Goal: Task Accomplishment & Management: Manage account settings

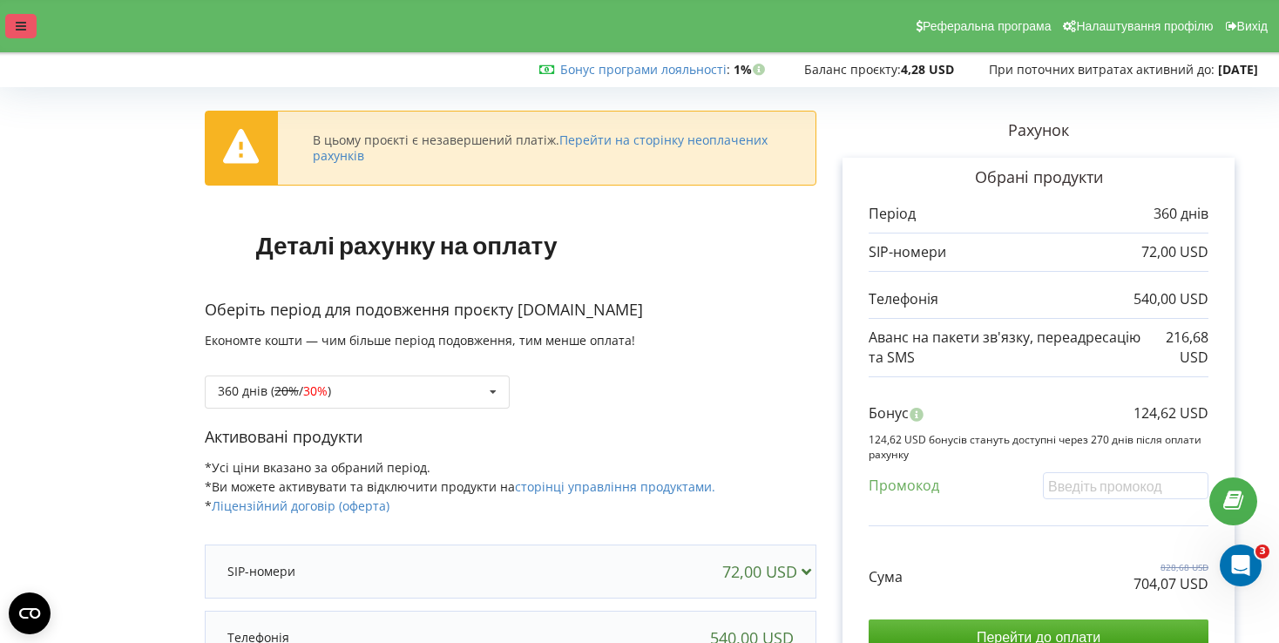
click at [14, 24] on div at bounding box center [20, 26] width 31 height 24
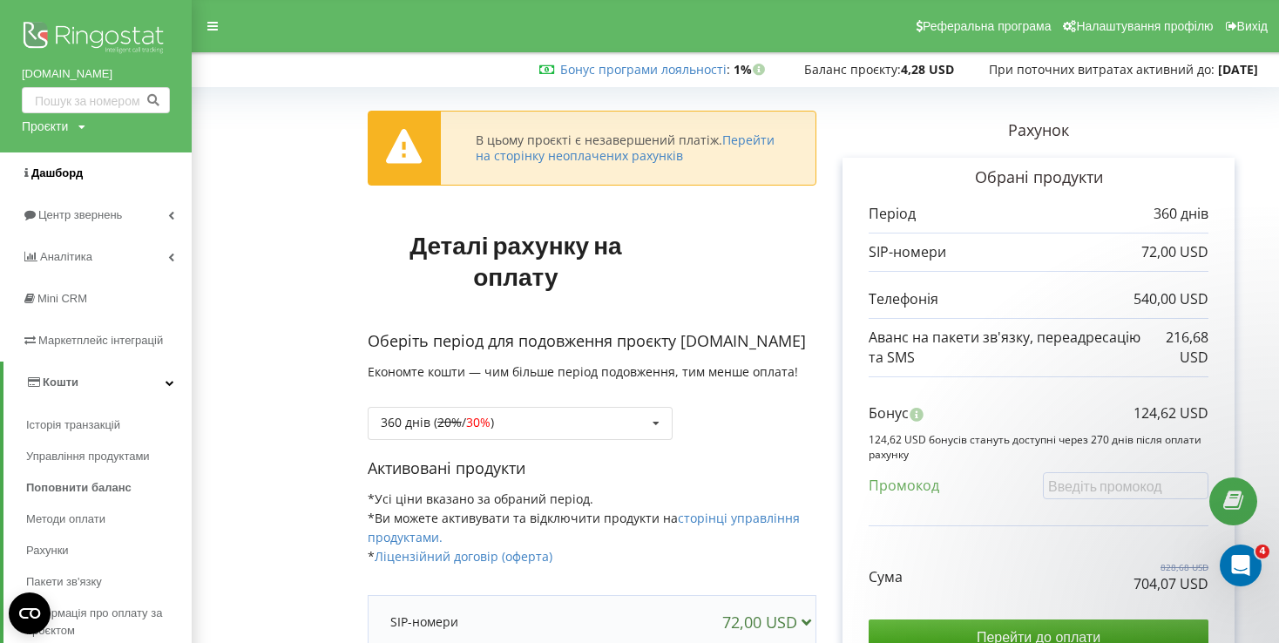
click at [67, 169] on span "Дашборд" at bounding box center [56, 172] width 51 height 13
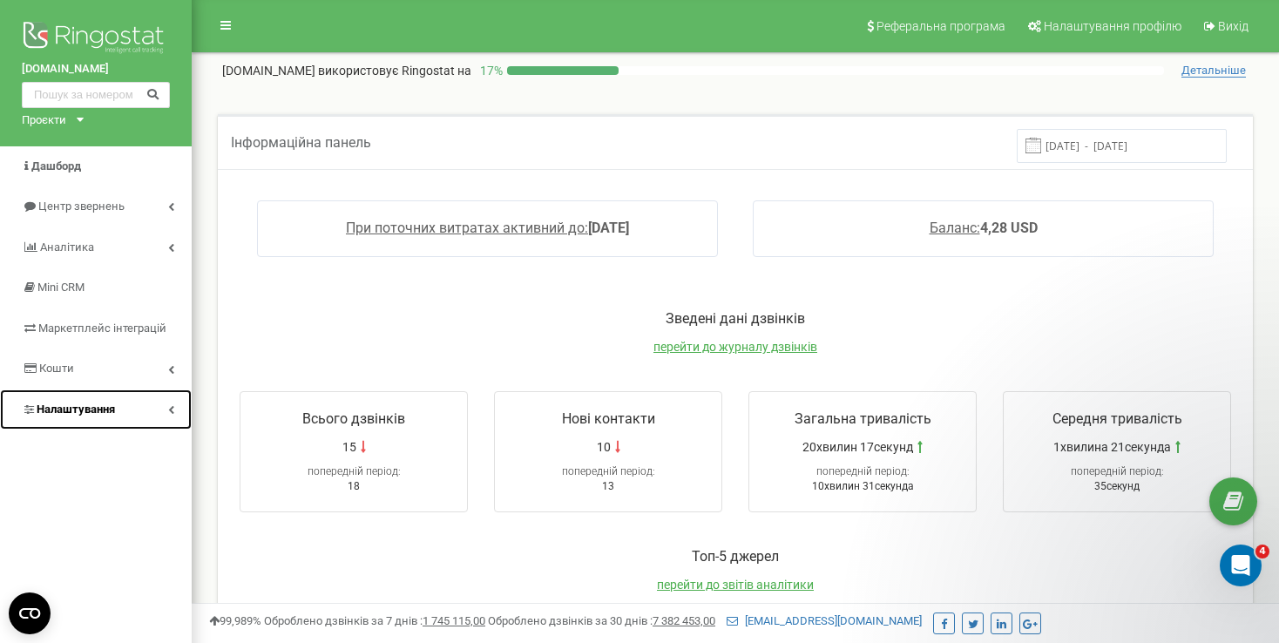
click at [44, 409] on span "Налаштування" at bounding box center [76, 409] width 78 height 13
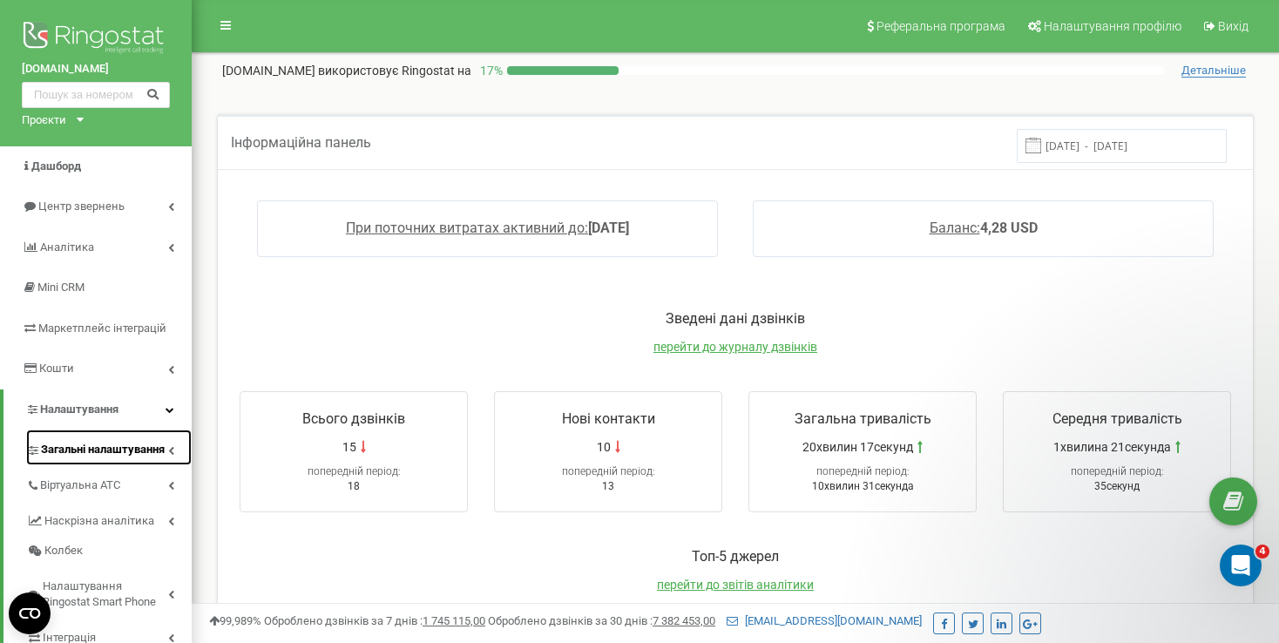
click at [55, 438] on link "Загальні налаштування" at bounding box center [109, 448] width 166 height 36
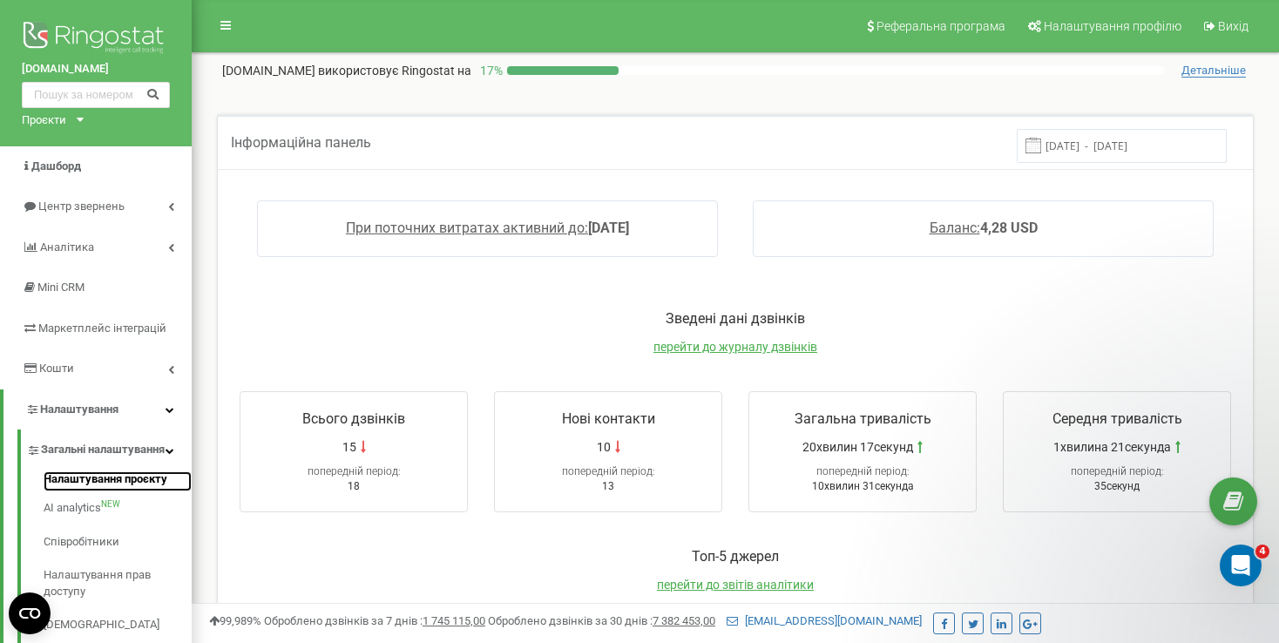
click at [62, 487] on link "Налаштування проєкту" at bounding box center [118, 482] width 148 height 21
click at [73, 115] on div "Проєкти dubaivilla.com BookClinics.com" at bounding box center [49, 120] width 55 height 17
click at [72, 163] on link "[DOMAIN_NAME]" at bounding box center [71, 163] width 79 height 9
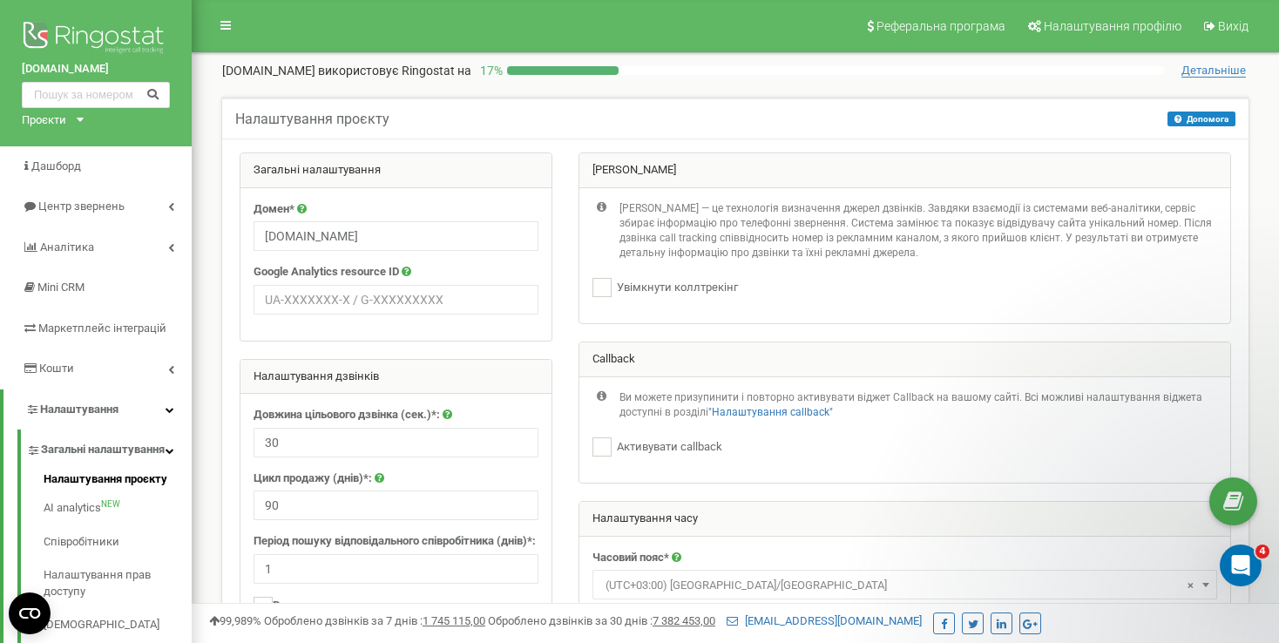
click at [55, 119] on div "Проєкти" at bounding box center [44, 120] width 44 height 17
click at [61, 159] on link "[DOMAIN_NAME]" at bounding box center [71, 163] width 79 height 9
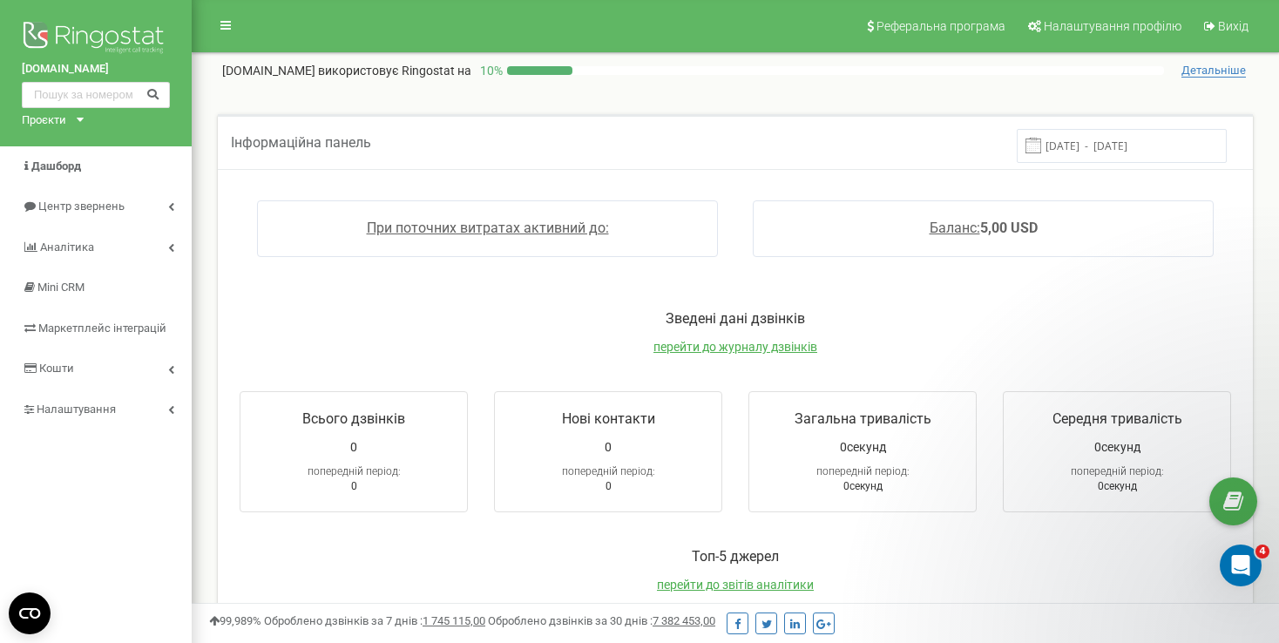
click at [1225, 83] on div "Інформаційна панель 15.09.2025 - 22.09.2025 При поточних витратах активний до: …" at bounding box center [736, 96] width 1062 height 35
click at [1177, 27] on span "Налаштування профілю" at bounding box center [1113, 26] width 138 height 14
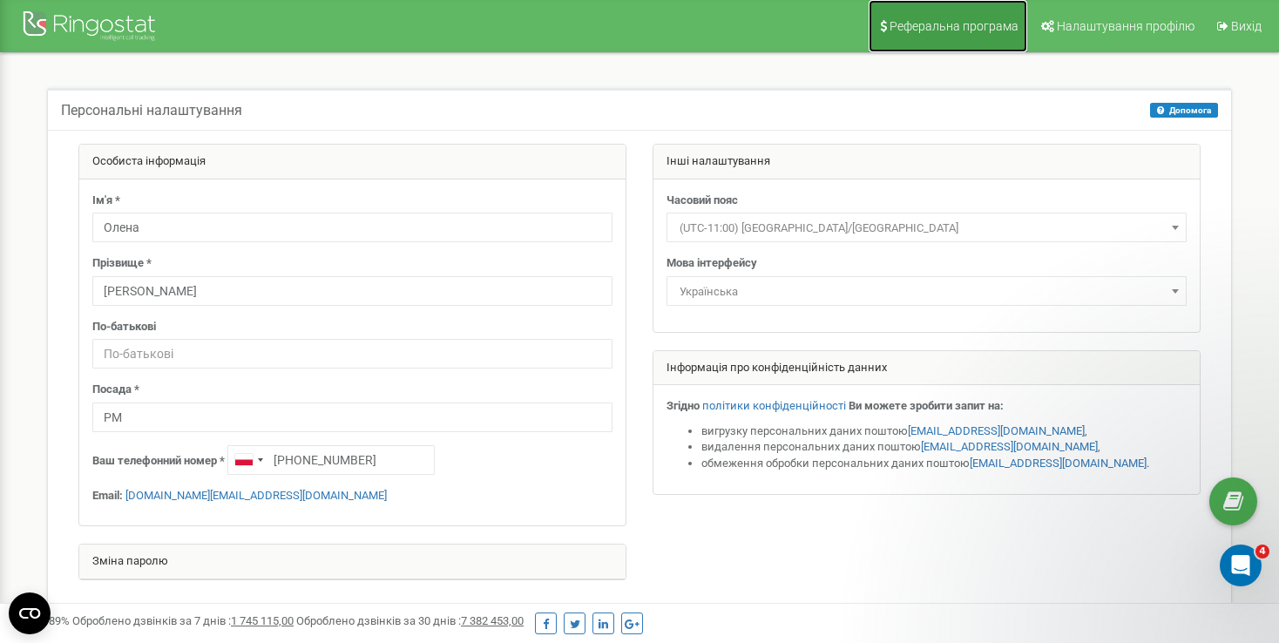
click at [1000, 21] on span "Реферальна програма" at bounding box center [954, 26] width 129 height 14
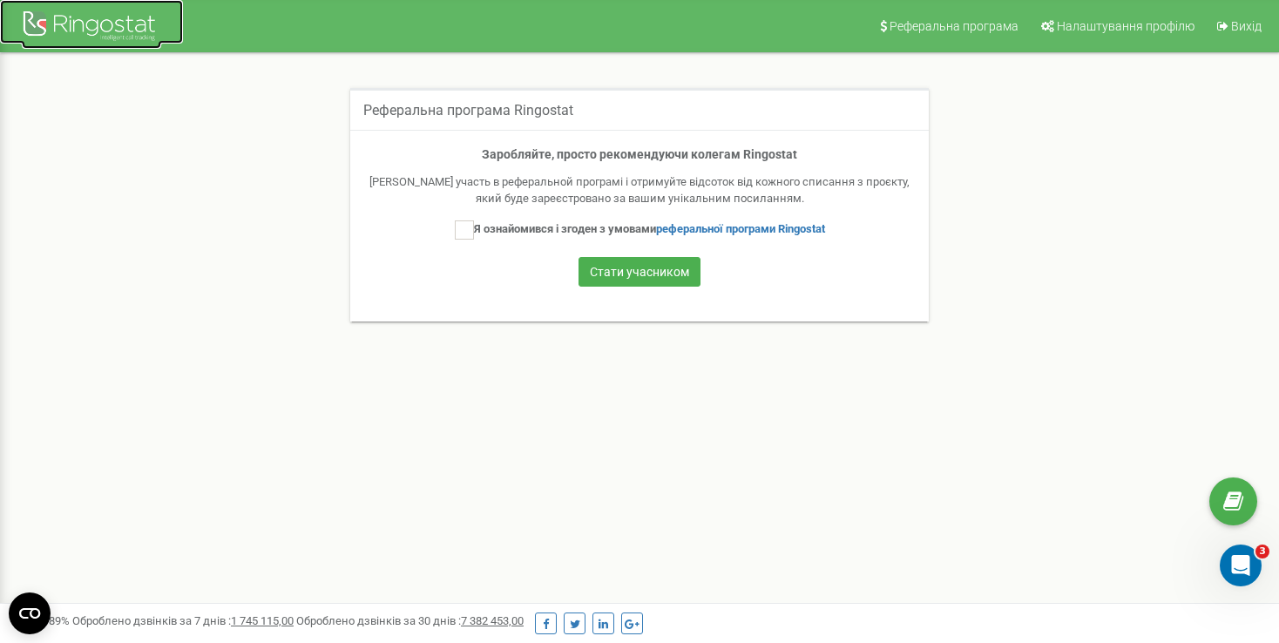
click at [118, 20] on div at bounding box center [91, 28] width 139 height 42
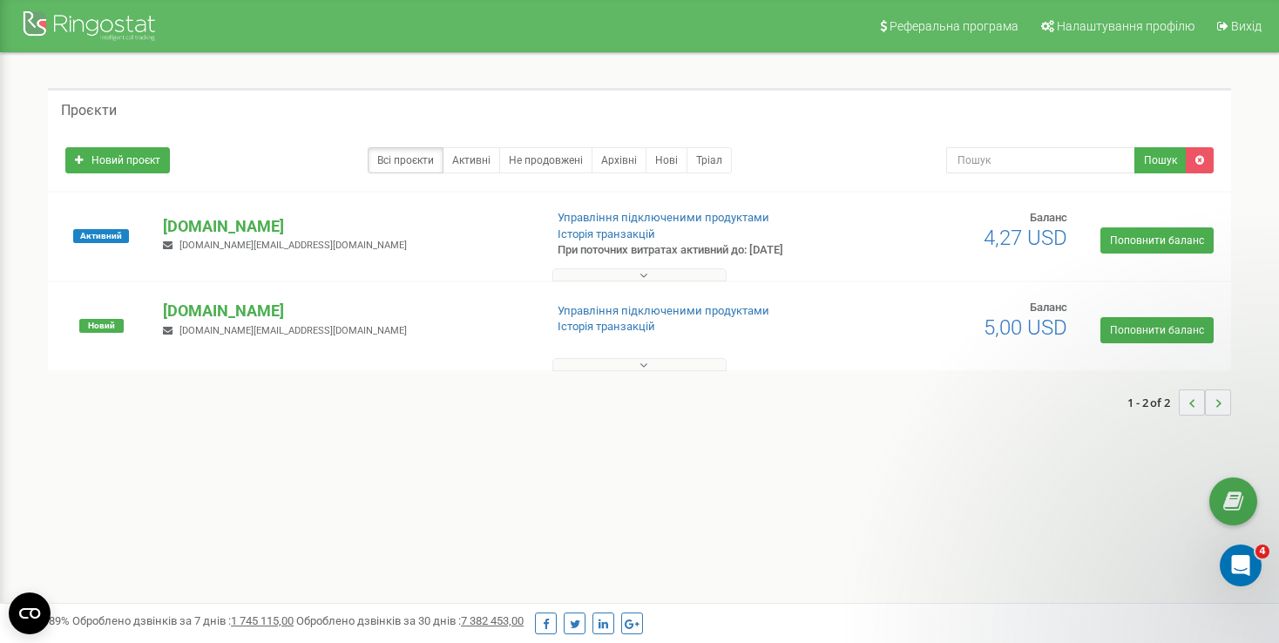
click at [644, 360] on icon at bounding box center [644, 365] width 8 height 12
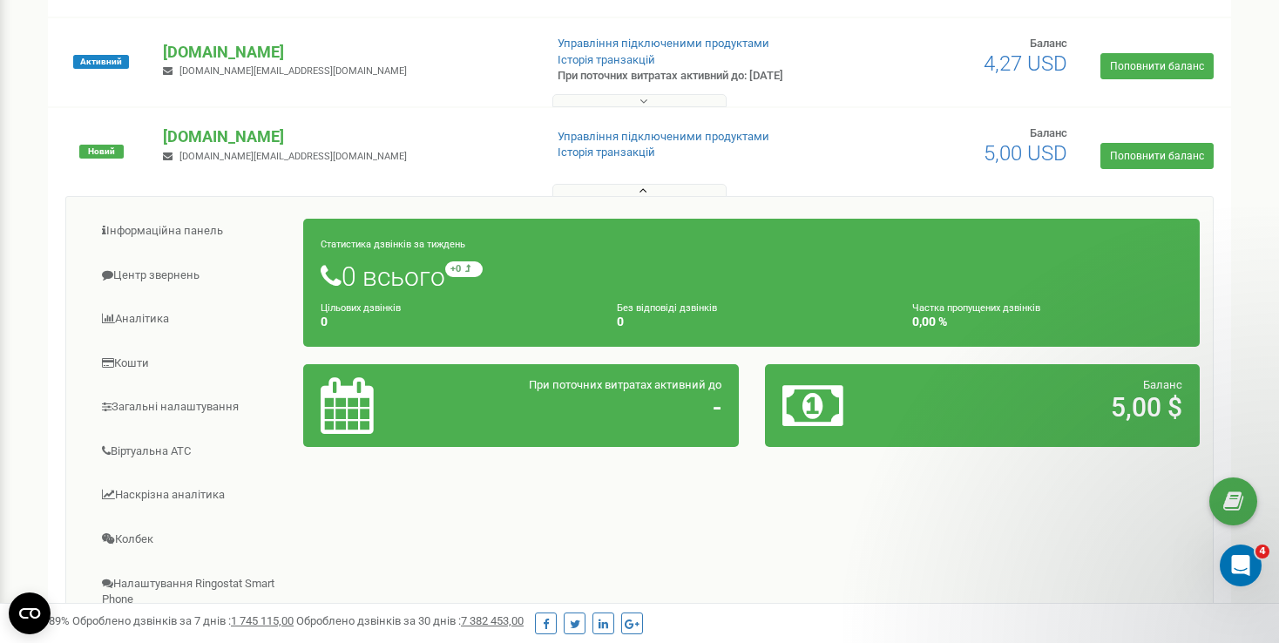
scroll to position [87, 0]
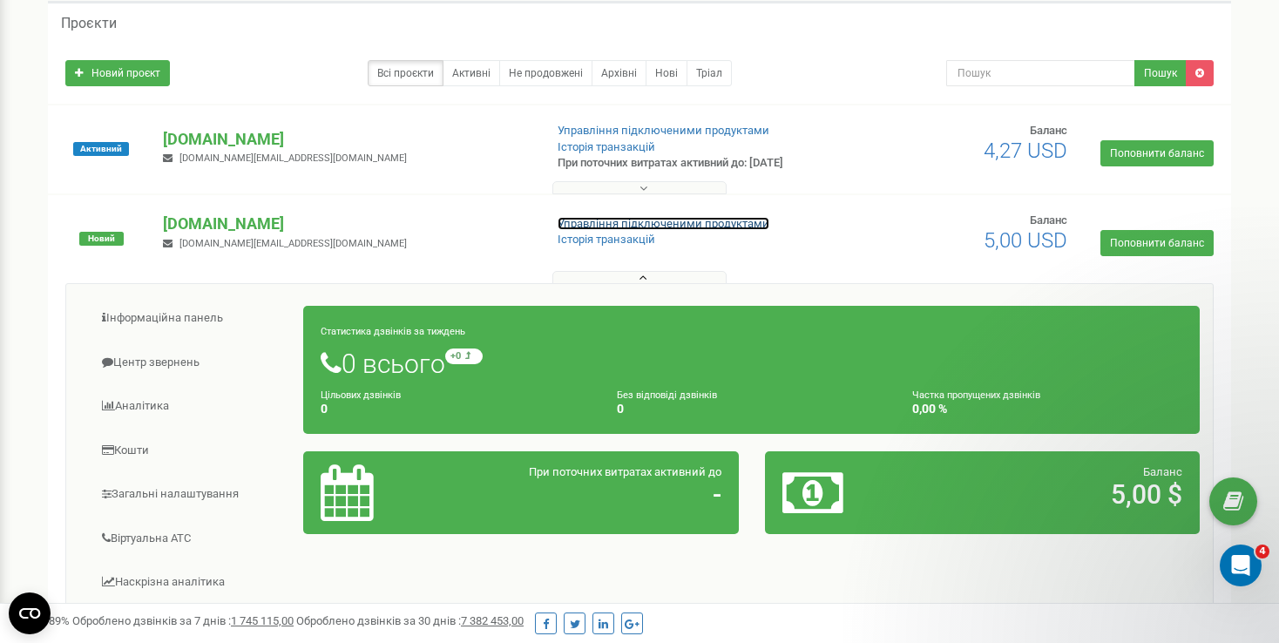
click at [628, 221] on link "Управління підключеними продуктами" at bounding box center [664, 223] width 212 height 13
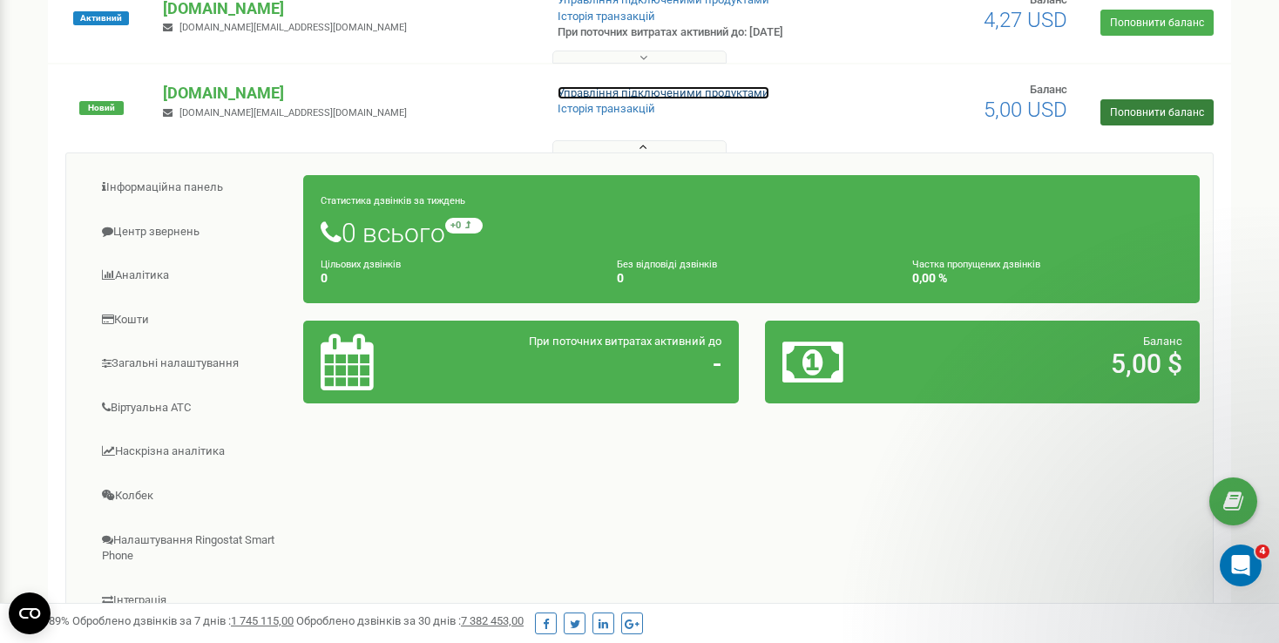
scroll to position [0, 0]
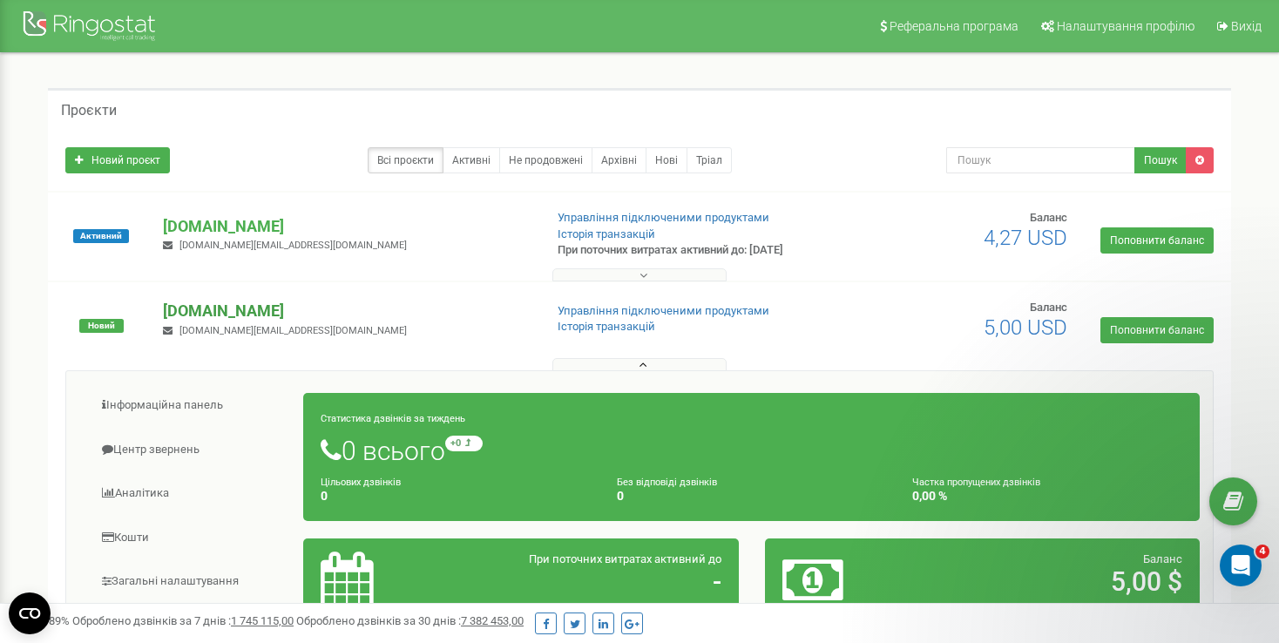
click at [188, 308] on p "[DOMAIN_NAME]" at bounding box center [345, 311] width 365 height 23
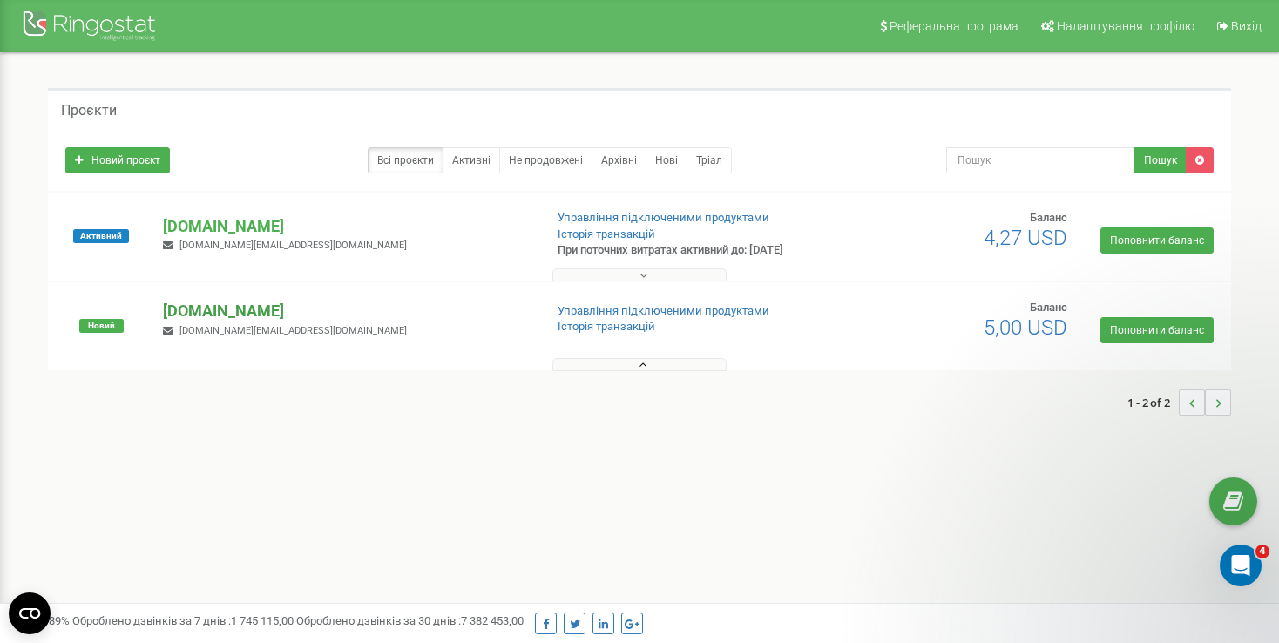
click at [181, 304] on p "[DOMAIN_NAME]" at bounding box center [345, 311] width 365 height 23
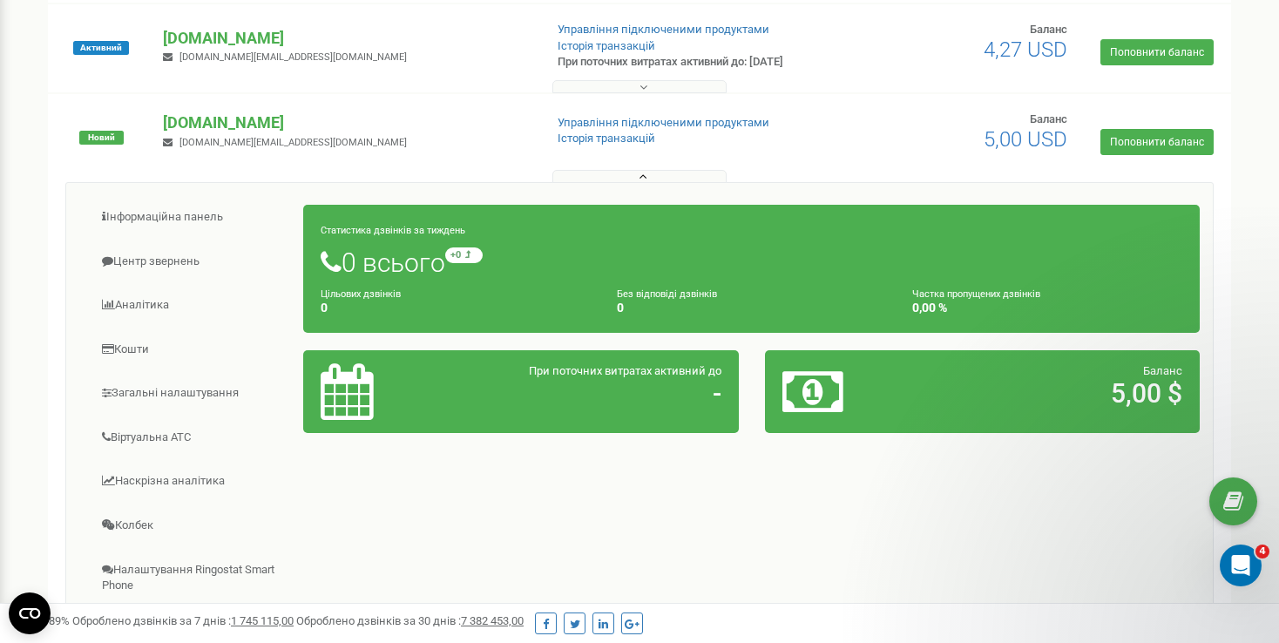
scroll to position [402, 0]
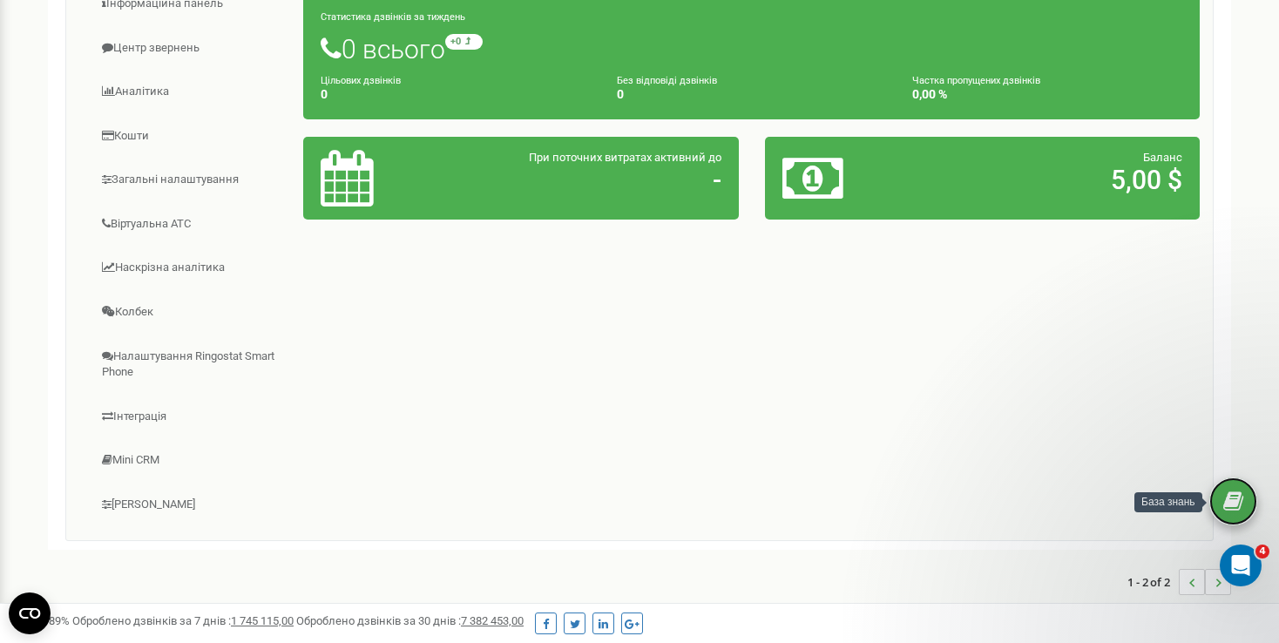
click at [1228, 491] on icon at bounding box center [1234, 502] width 20 height 26
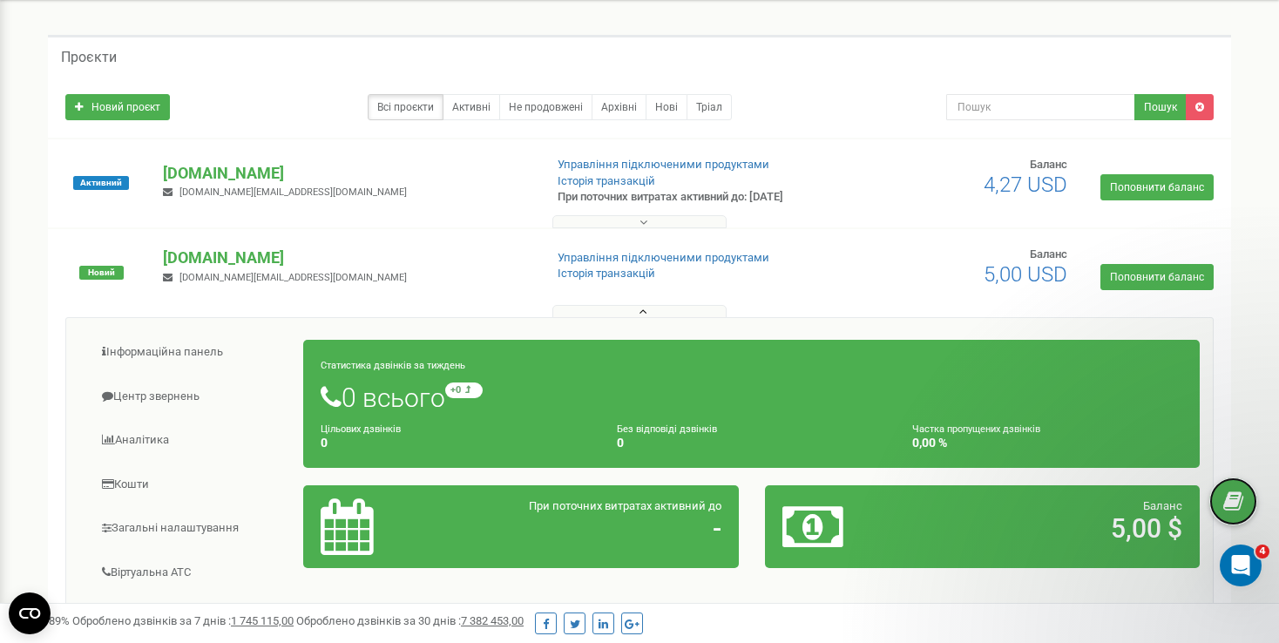
scroll to position [0, 0]
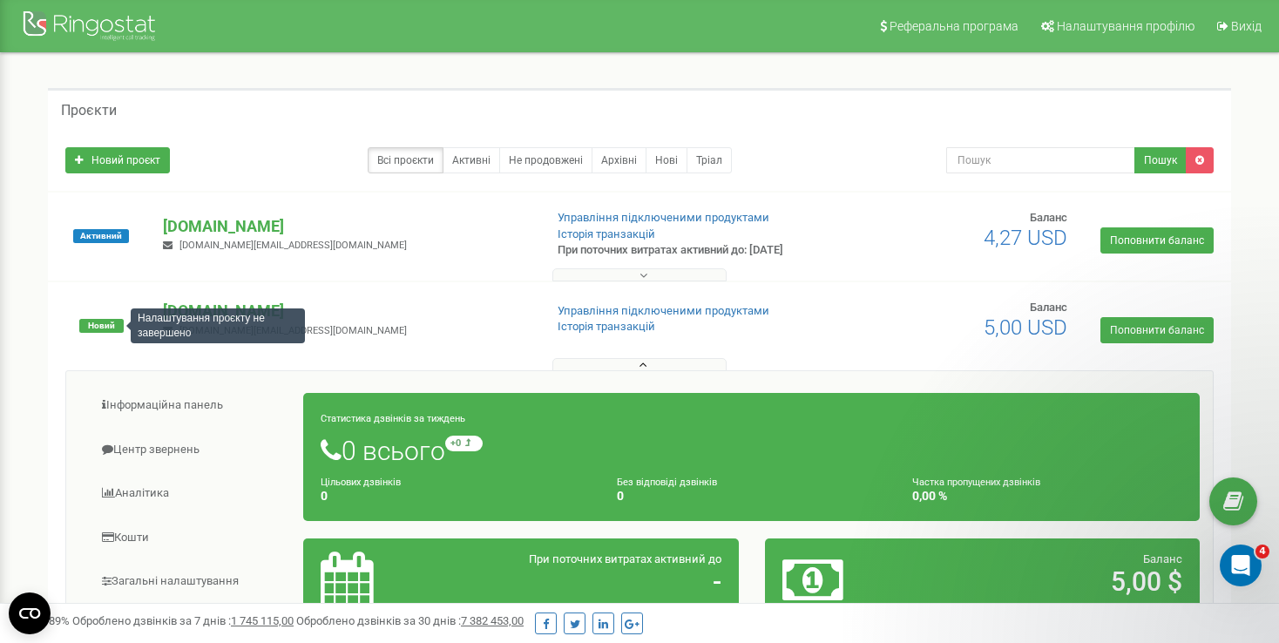
click at [104, 327] on span "Новий" at bounding box center [101, 326] width 44 height 14
click at [201, 303] on p "[DOMAIN_NAME]" at bounding box center [345, 311] width 365 height 23
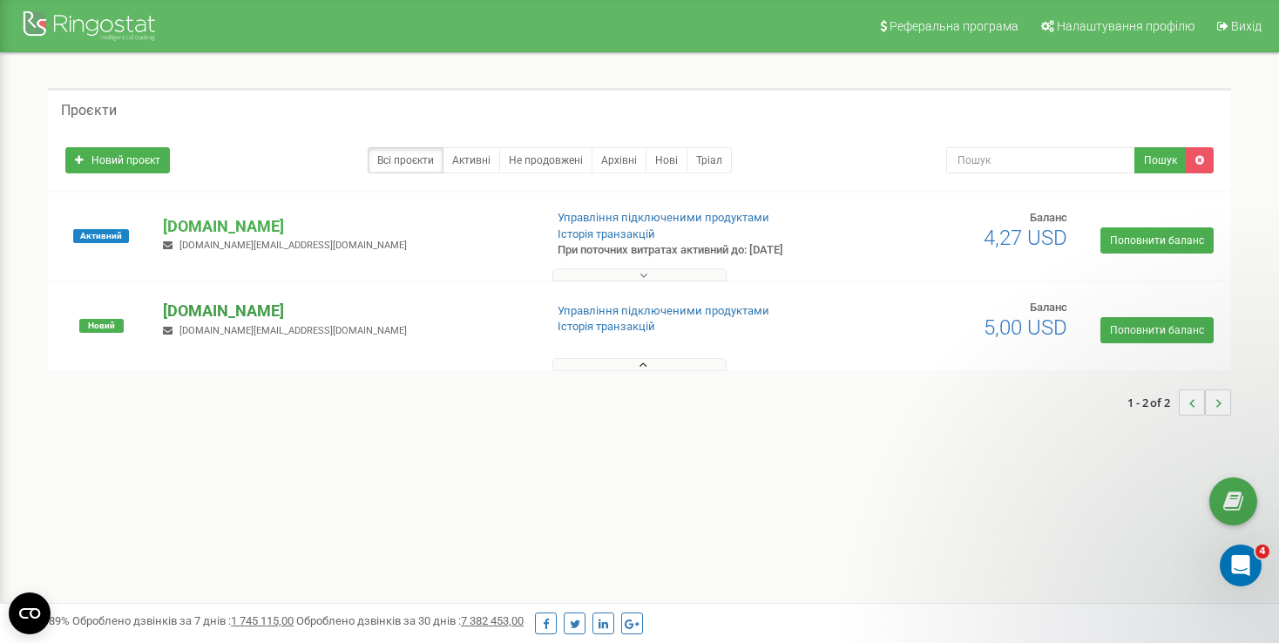
click at [197, 309] on p "[DOMAIN_NAME]" at bounding box center [345, 311] width 365 height 23
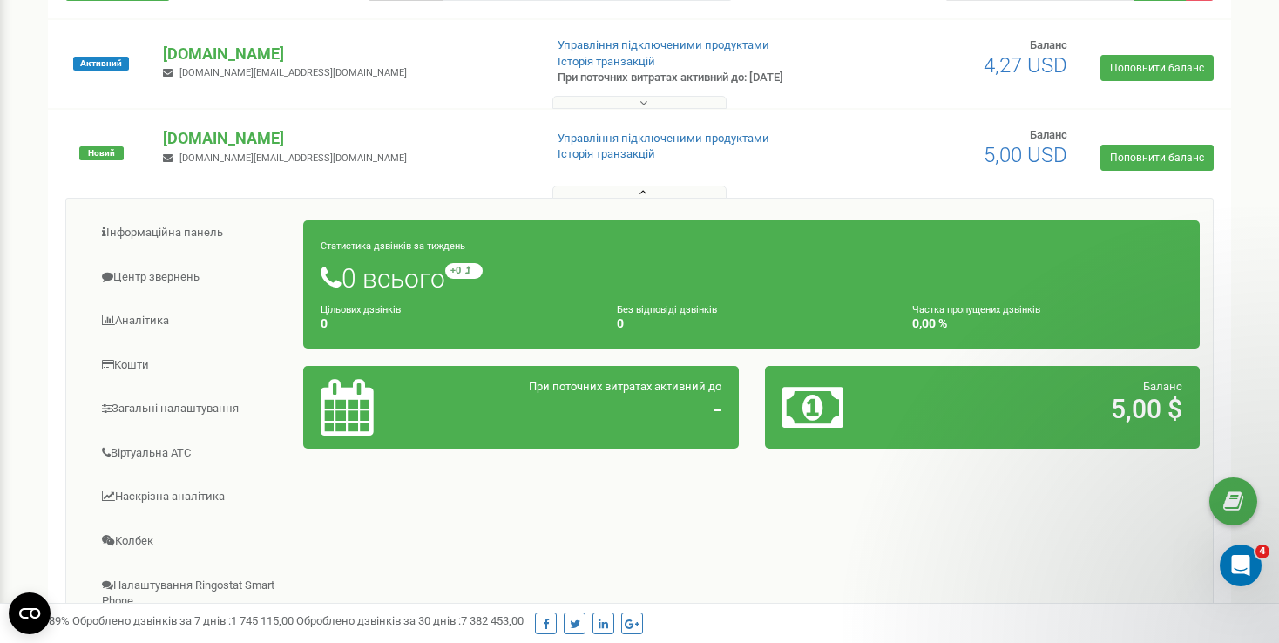
scroll to position [174, 0]
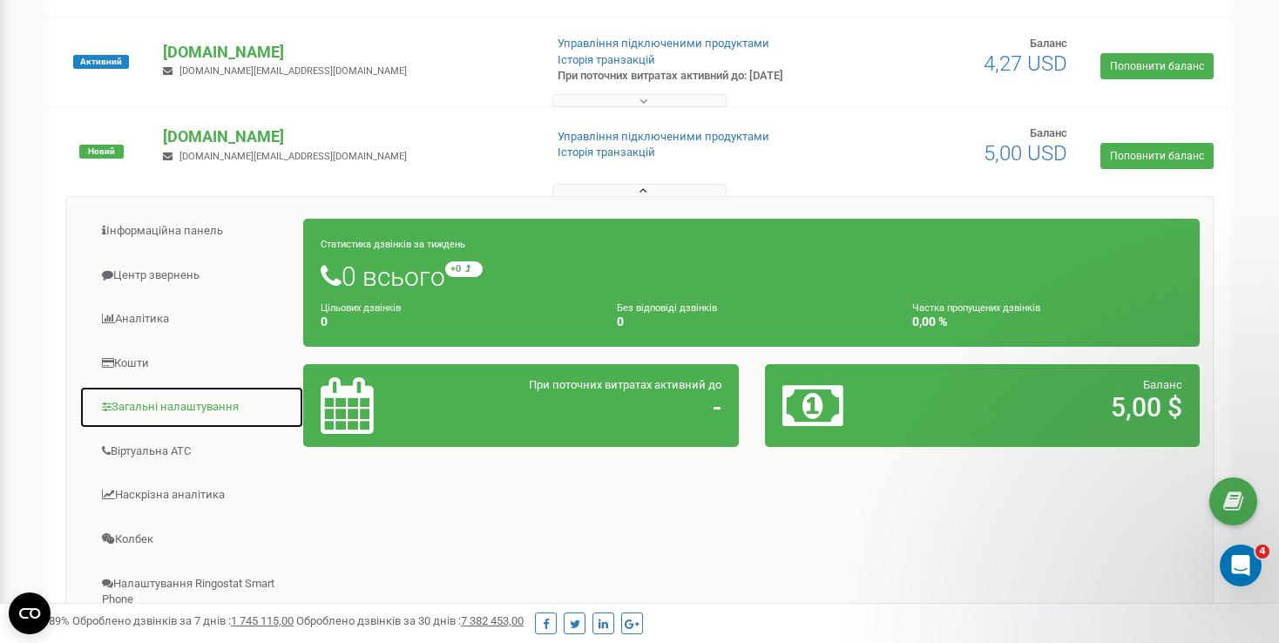
click at [196, 395] on link "Загальні налаштування" at bounding box center [191, 407] width 225 height 43
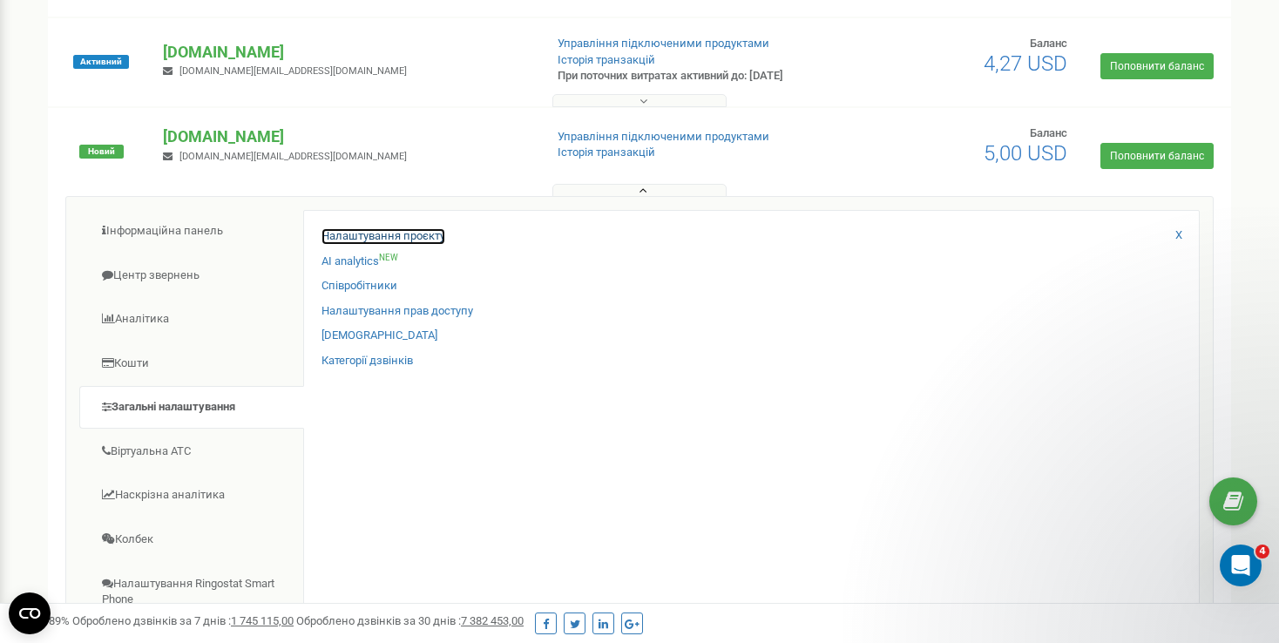
click at [334, 232] on link "Налаштування проєкту" at bounding box center [384, 236] width 124 height 17
click at [332, 235] on link "Налаштування проєкту" at bounding box center [384, 236] width 124 height 17
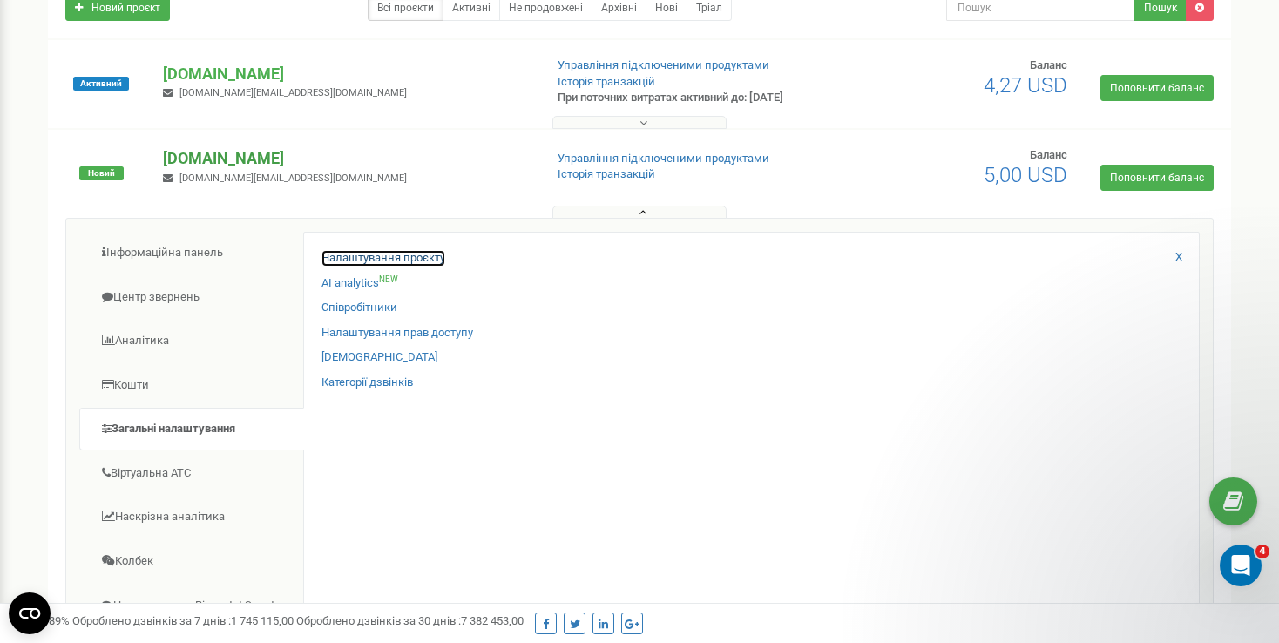
scroll to position [0, 0]
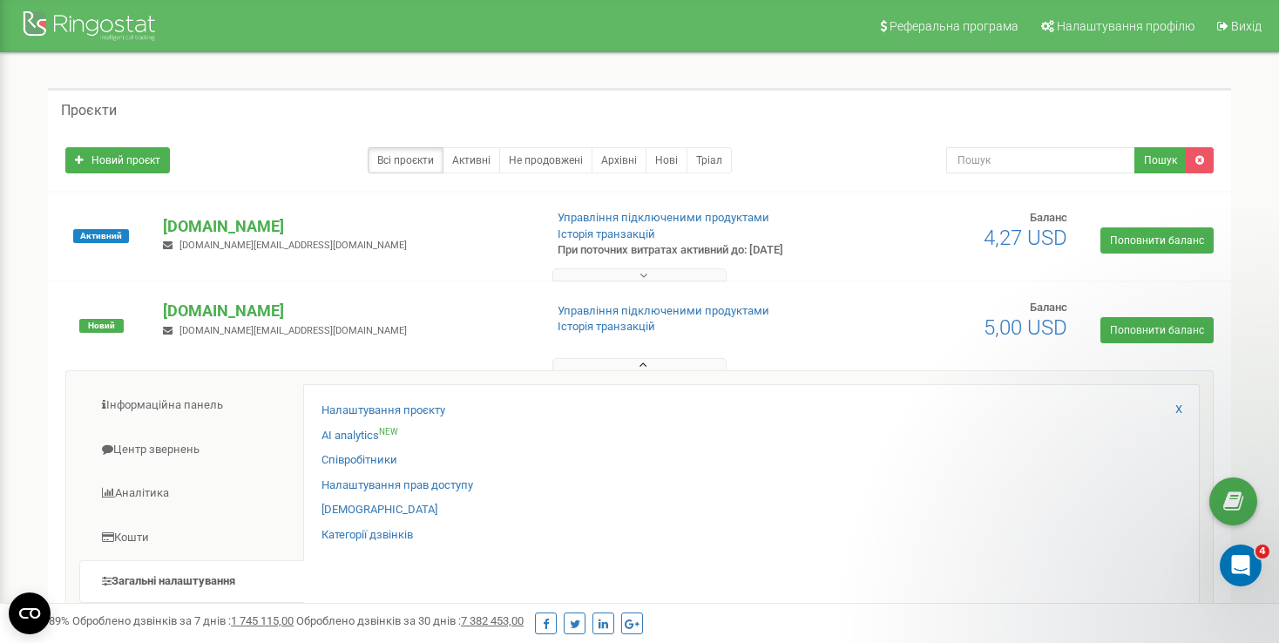
click at [346, 407] on link "Налаштування проєкту" at bounding box center [384, 411] width 124 height 17
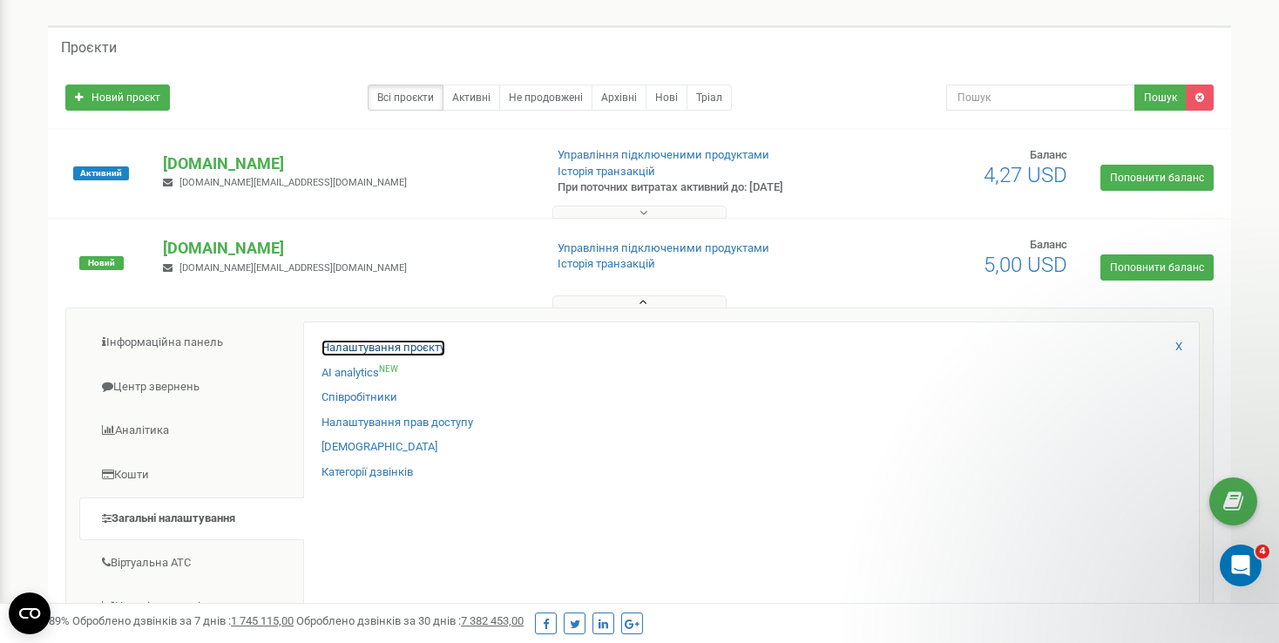
scroll to position [87, 0]
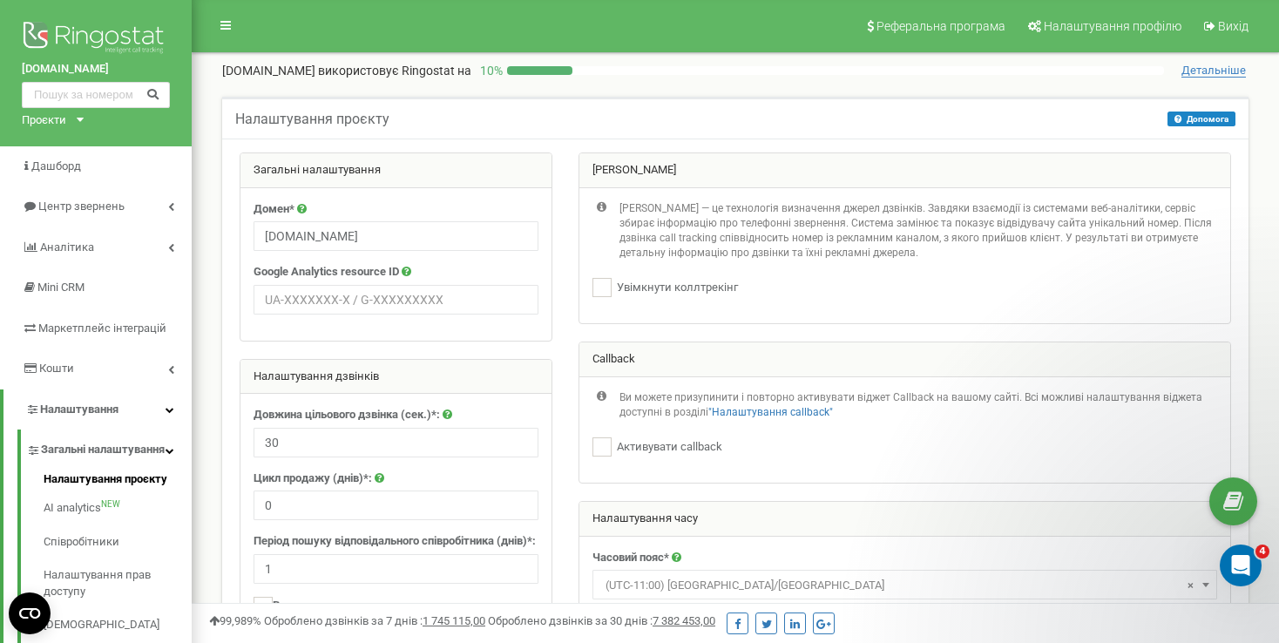
click at [1227, 67] on span "Детальніше" at bounding box center [1214, 71] width 64 height 14
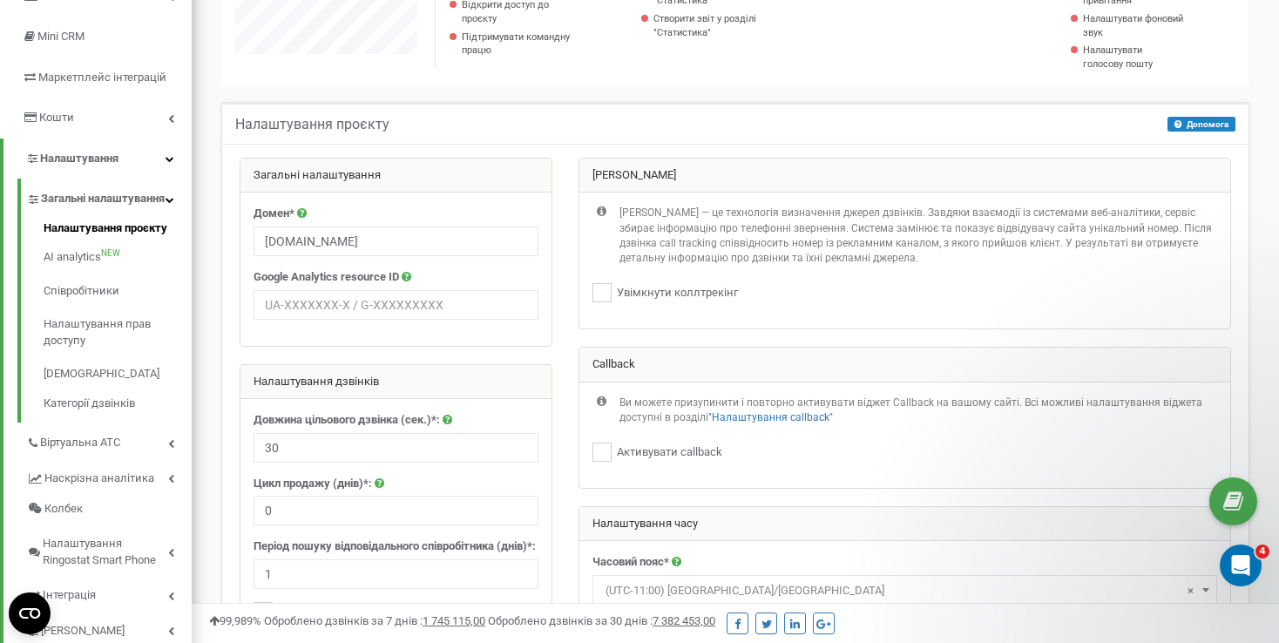
scroll to position [261, 0]
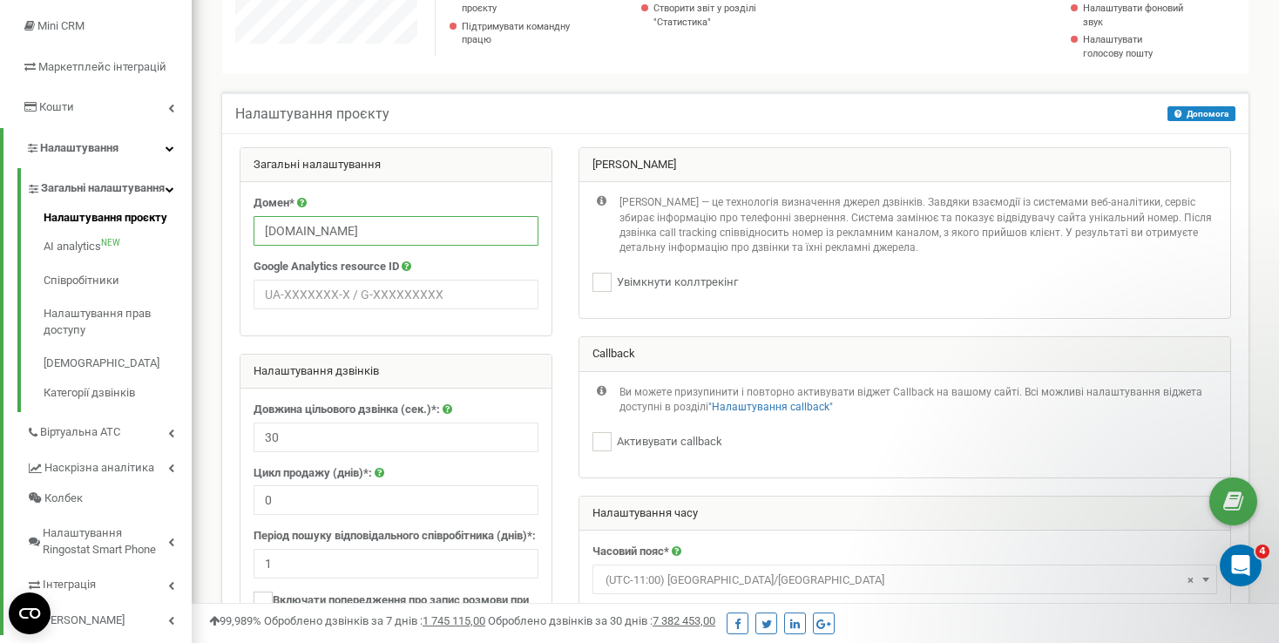
drag, startPoint x: 374, startPoint y: 229, endPoint x: 239, endPoint y: 233, distance: 135.1
click at [239, 233] on div "Загальні налаштування Домен* BookClinics.com Google Analytics resource ID Налаш…" at bounding box center [396, 405] width 339 height 516
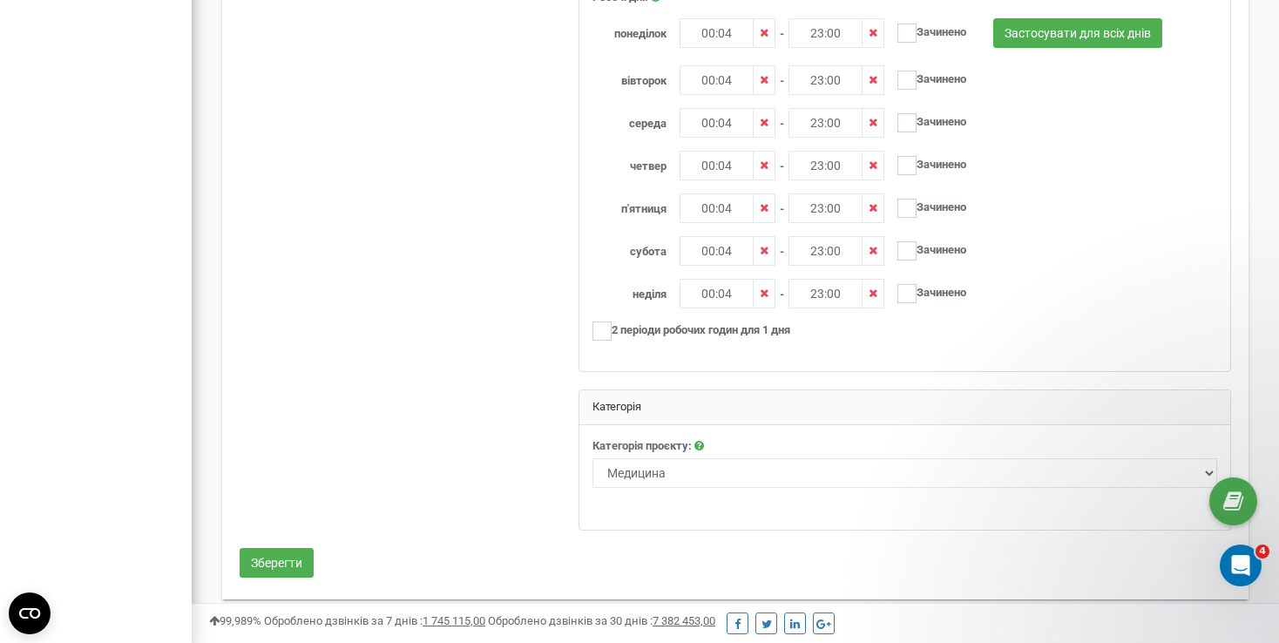
scroll to position [952, 0]
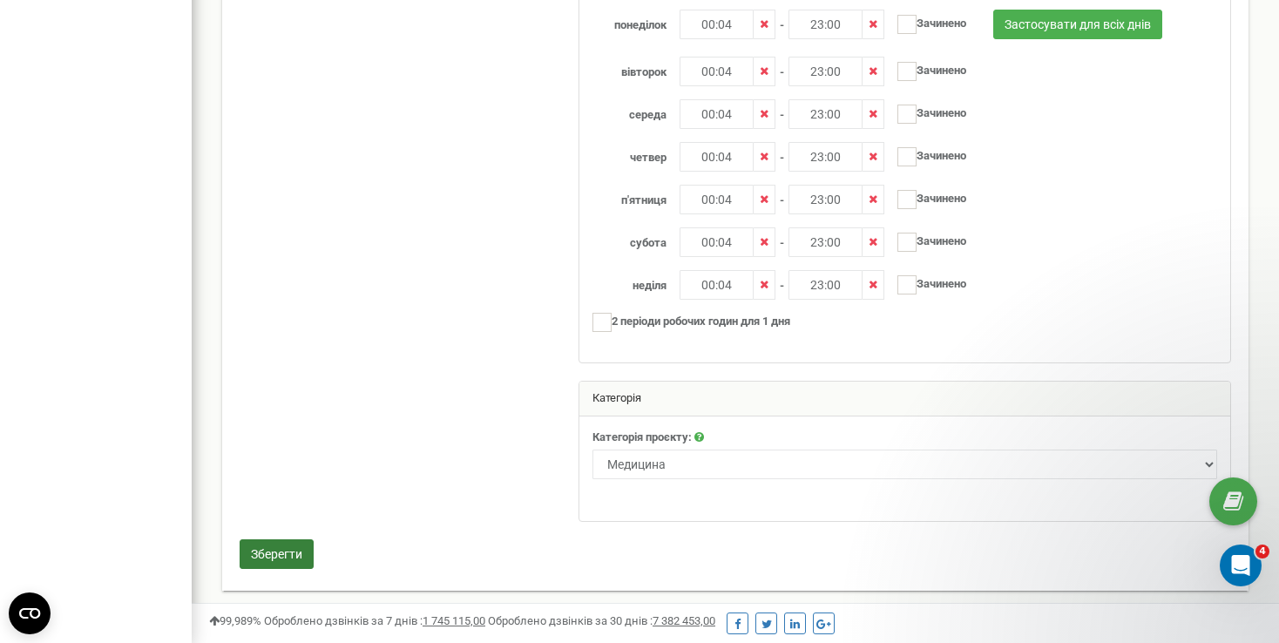
click at [245, 546] on button "Зберегти" at bounding box center [277, 554] width 74 height 30
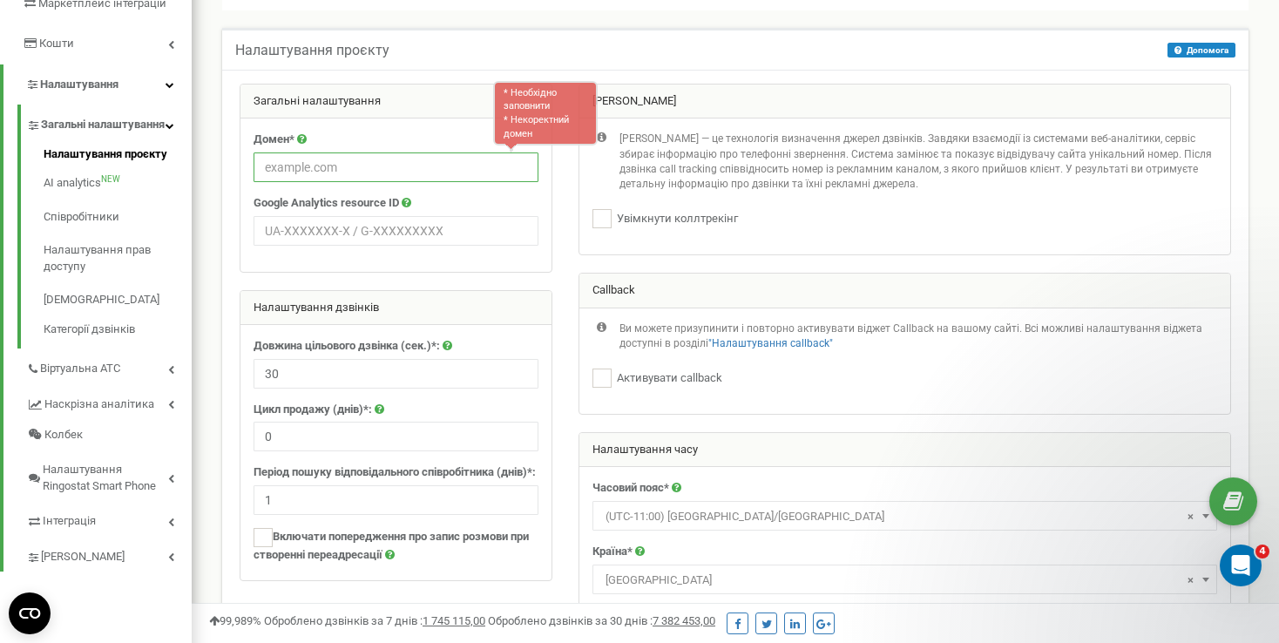
scroll to position [317, 0]
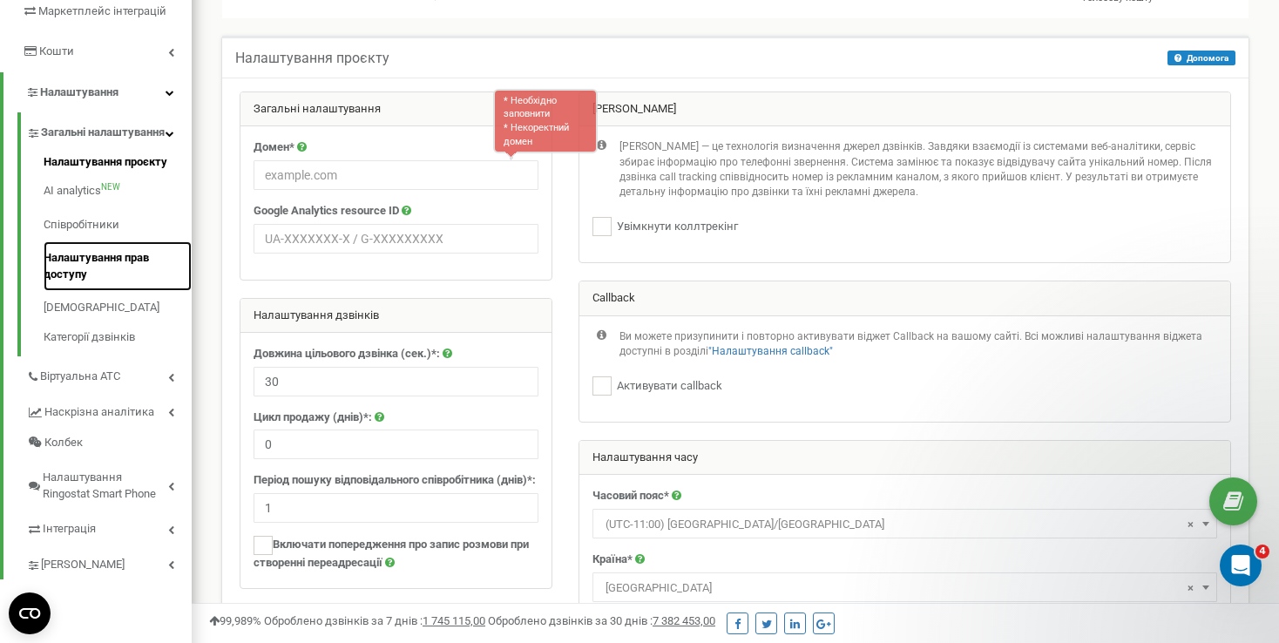
click at [80, 271] on link "Налаштування прав доступу" at bounding box center [118, 266] width 148 height 50
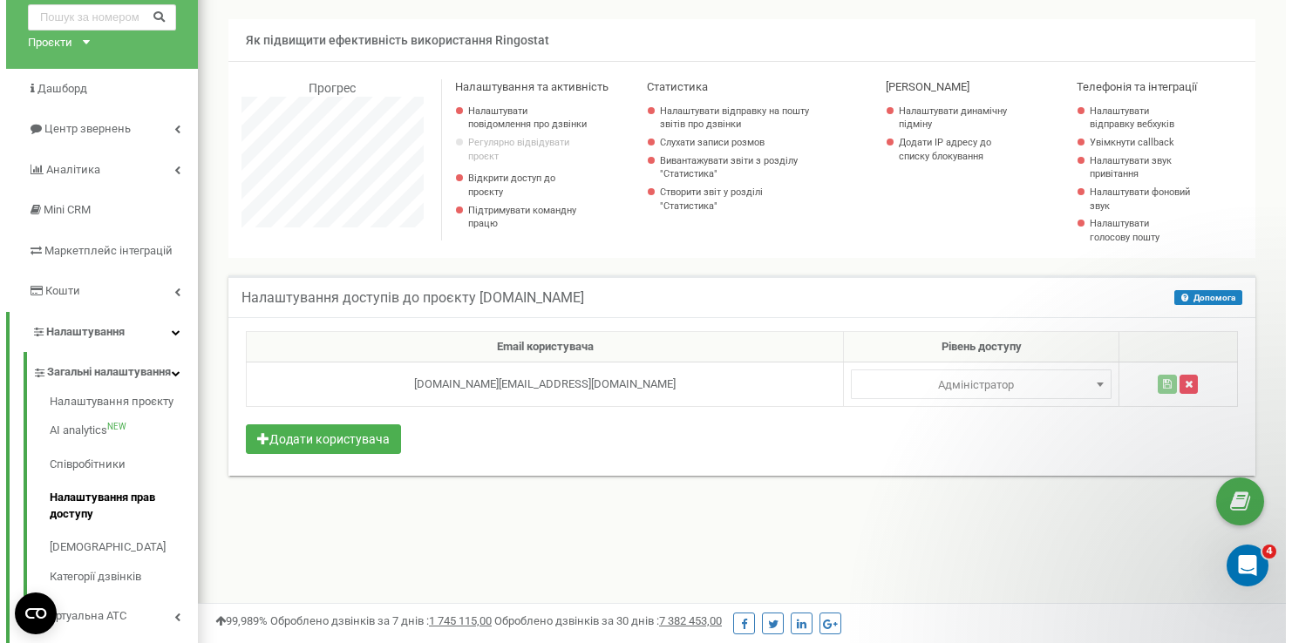
scroll to position [174, 0]
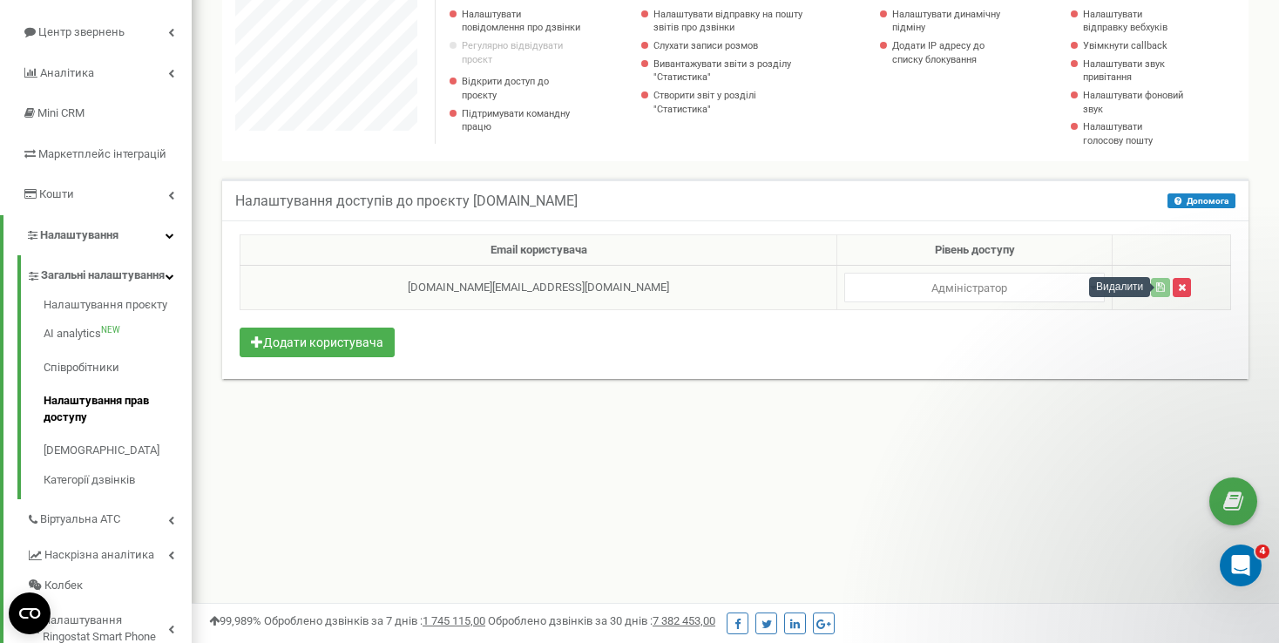
click at [1178, 286] on icon "button" at bounding box center [1182, 287] width 8 height 10
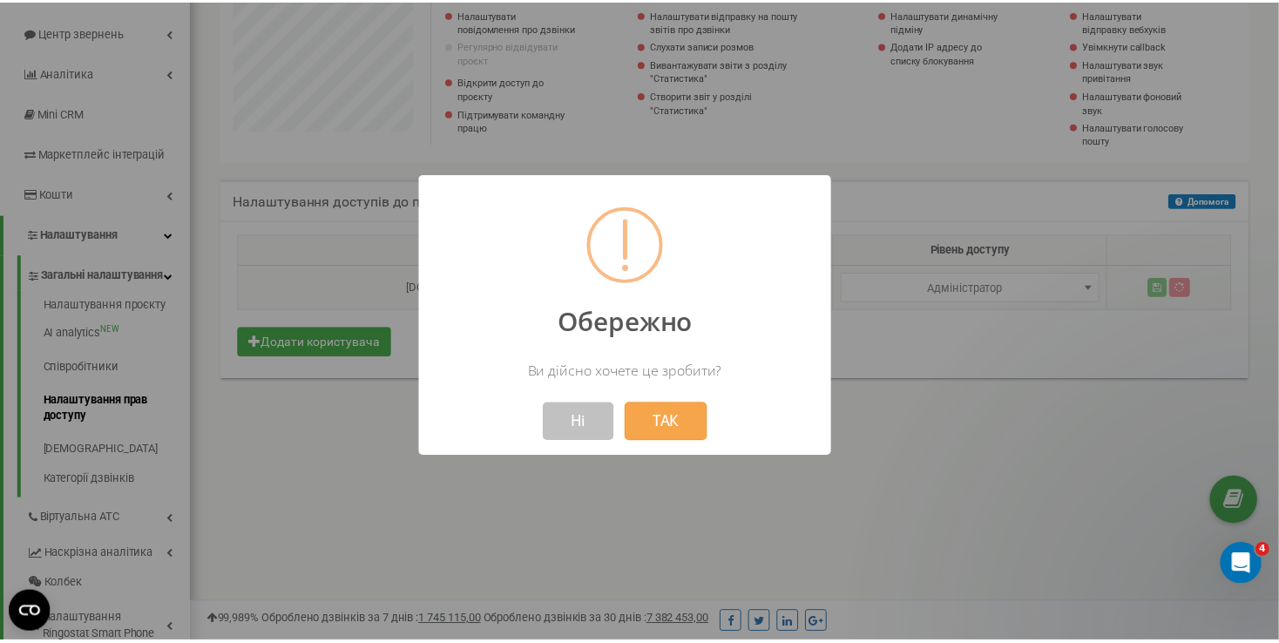
scroll to position [1046, 1100]
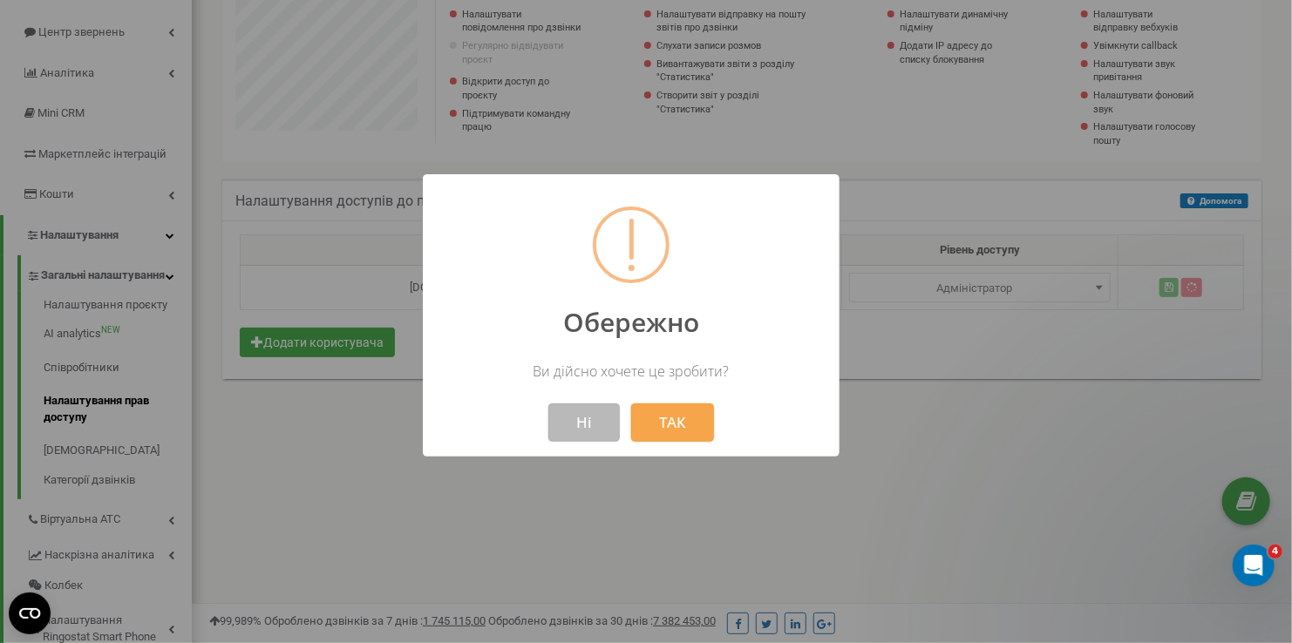
click at [597, 420] on button "Ні" at bounding box center [583, 423] width 71 height 38
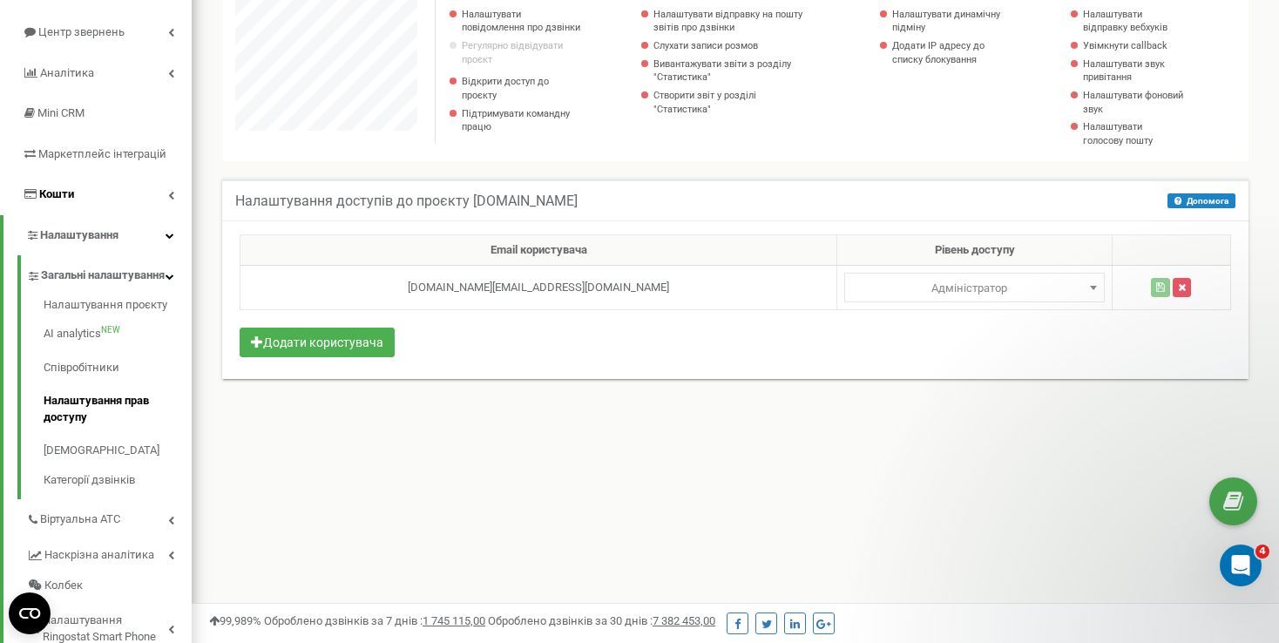
scroll to position [0, 0]
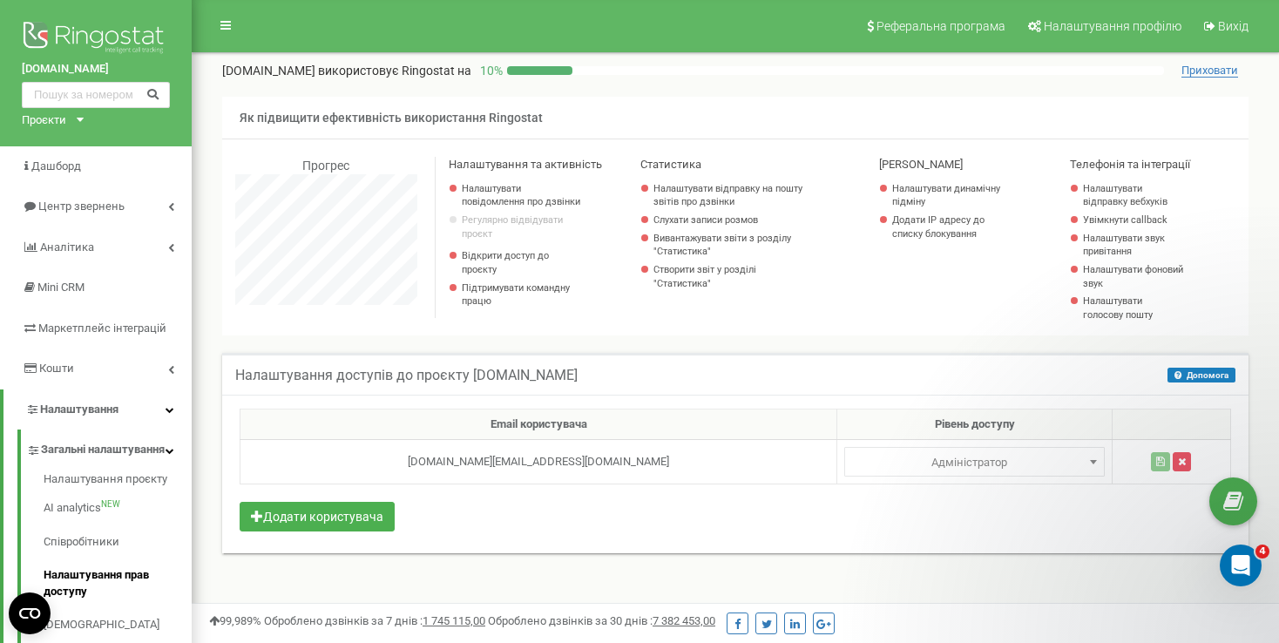
click at [65, 118] on div "Проєкти" at bounding box center [44, 120] width 44 height 17
click at [41, 112] on div "Проєкти" at bounding box center [44, 120] width 44 height 17
click at [37, 119] on div "Проєкти" at bounding box center [44, 120] width 44 height 17
click at [65, 64] on link "[DOMAIN_NAME]" at bounding box center [96, 69] width 148 height 17
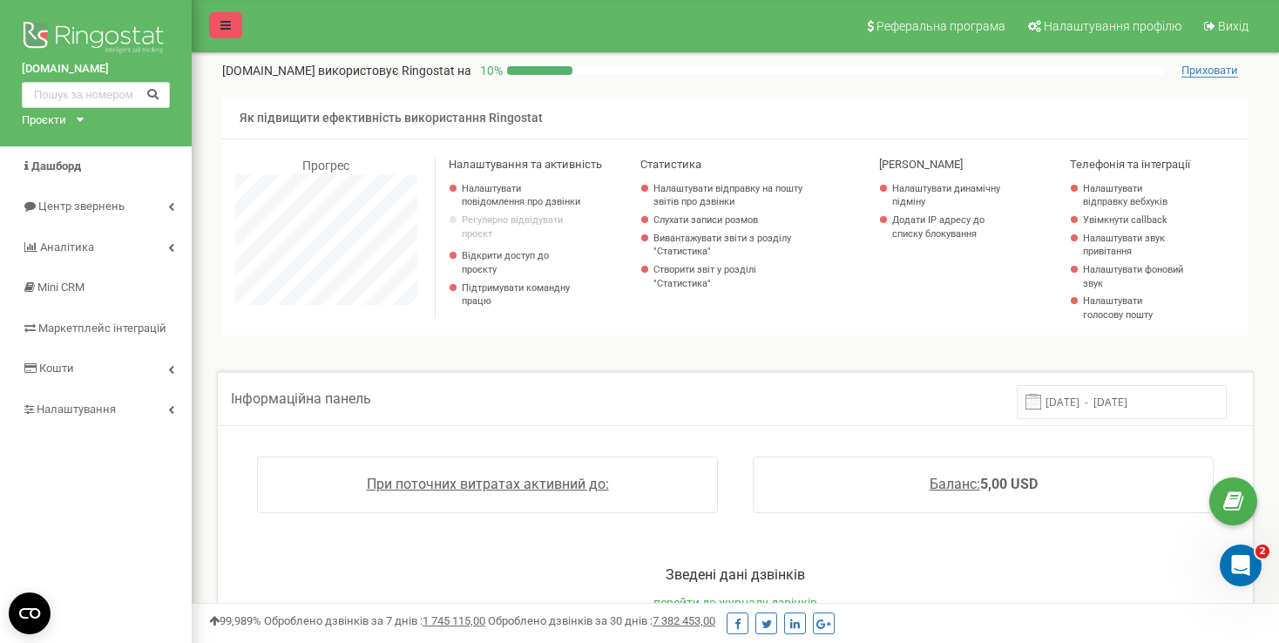
click at [230, 28] on icon at bounding box center [226, 25] width 10 height 12
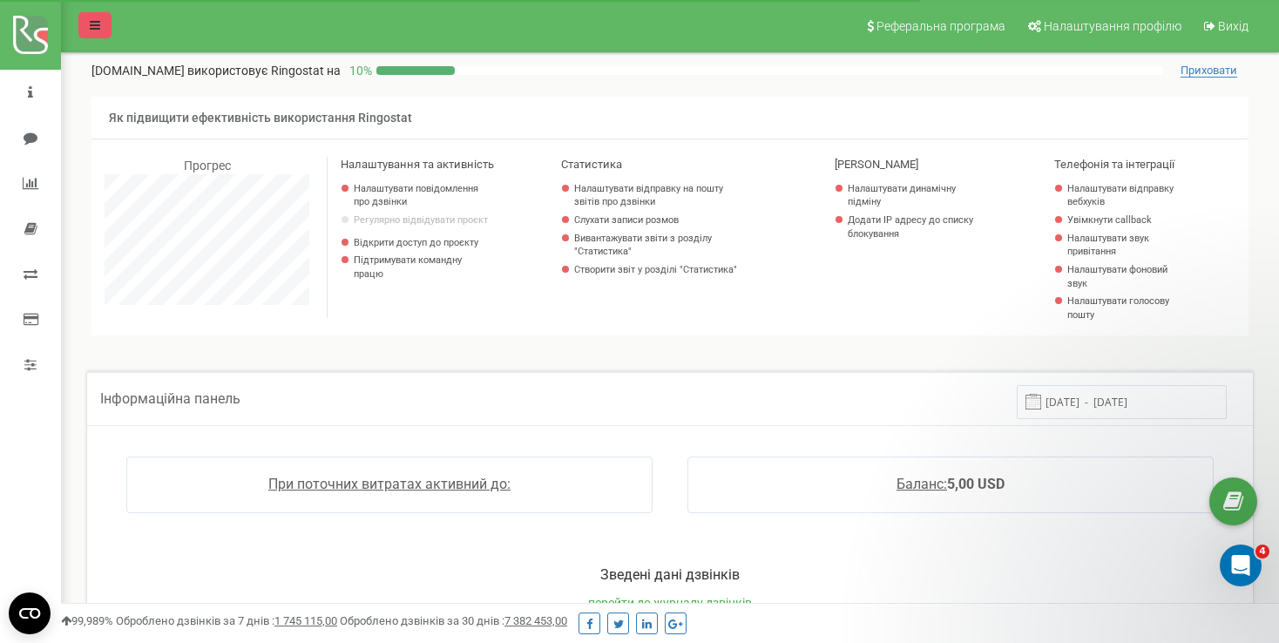
click at [90, 31] on icon at bounding box center [95, 25] width 10 height 12
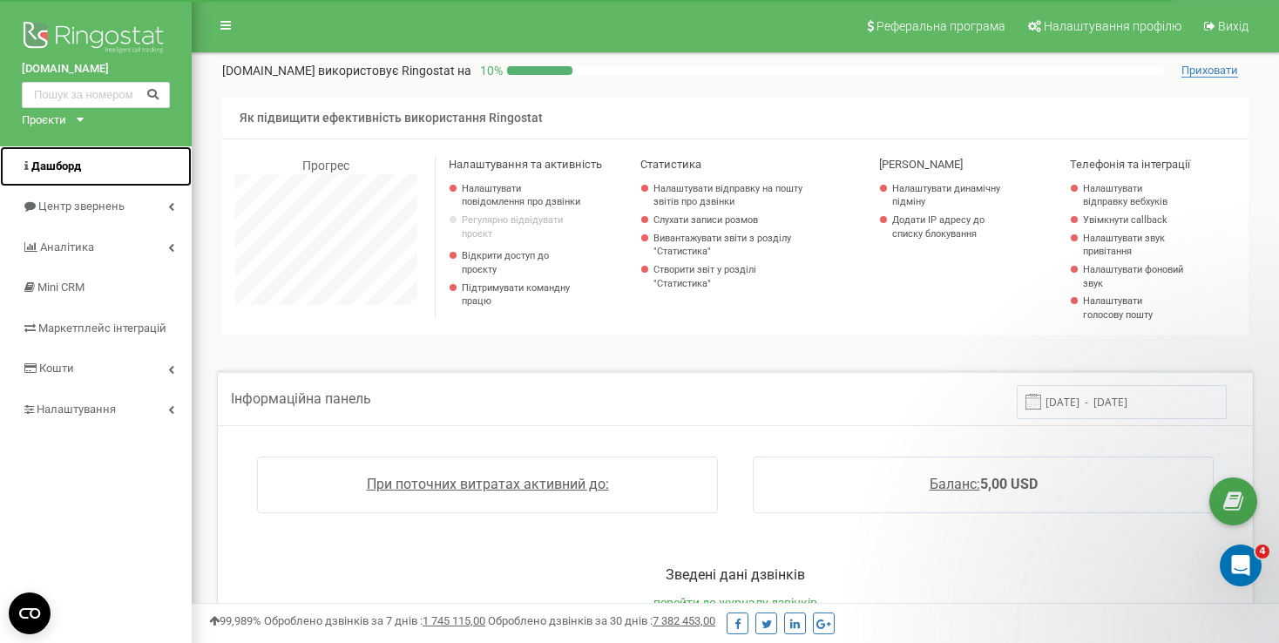
click at [76, 177] on link "Дашборд" at bounding box center [96, 166] width 192 height 41
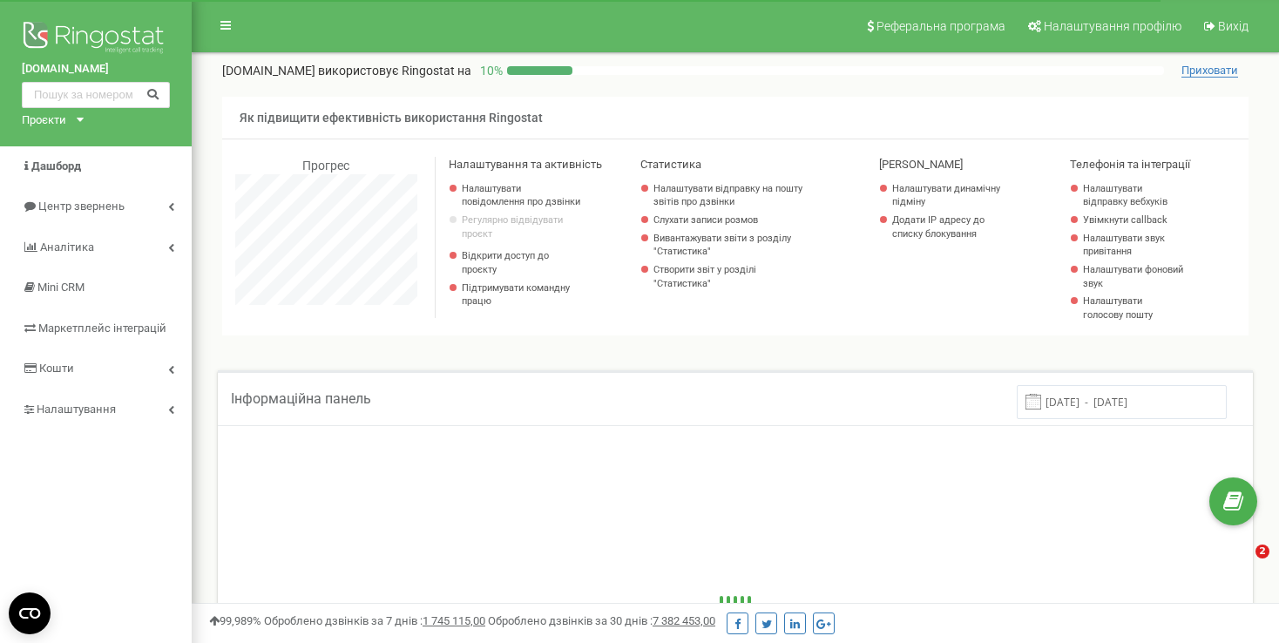
click at [46, 122] on div "Проєкти" at bounding box center [44, 120] width 44 height 17
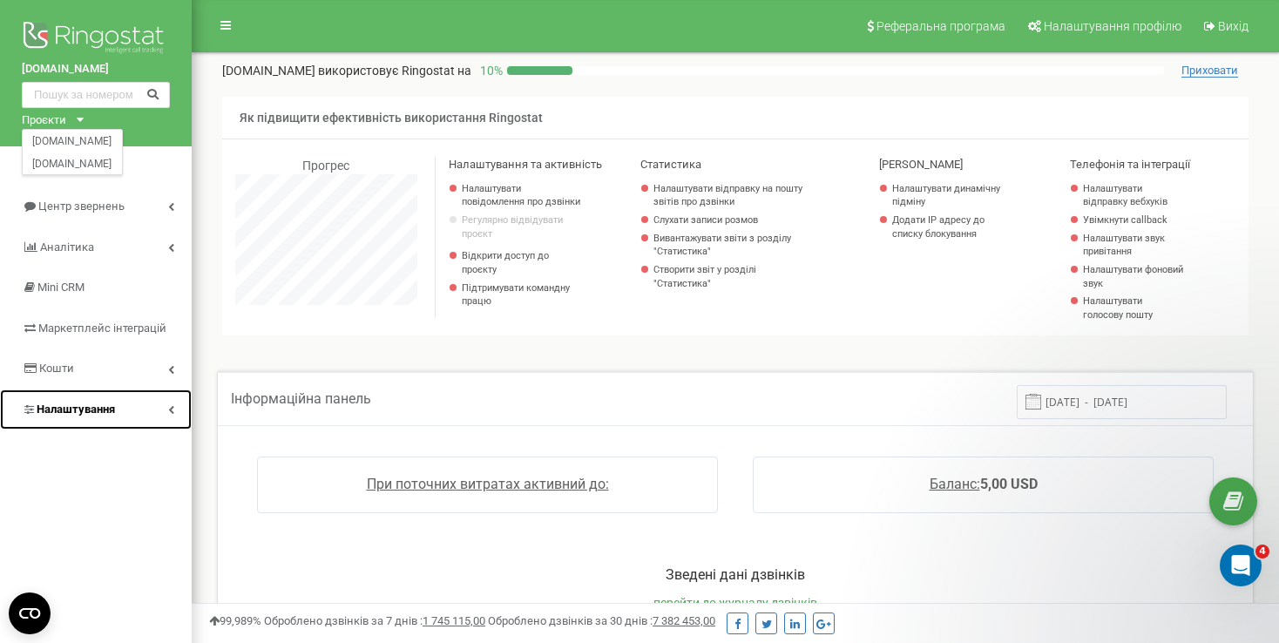
click at [100, 398] on link "Налаштування" at bounding box center [96, 410] width 192 height 41
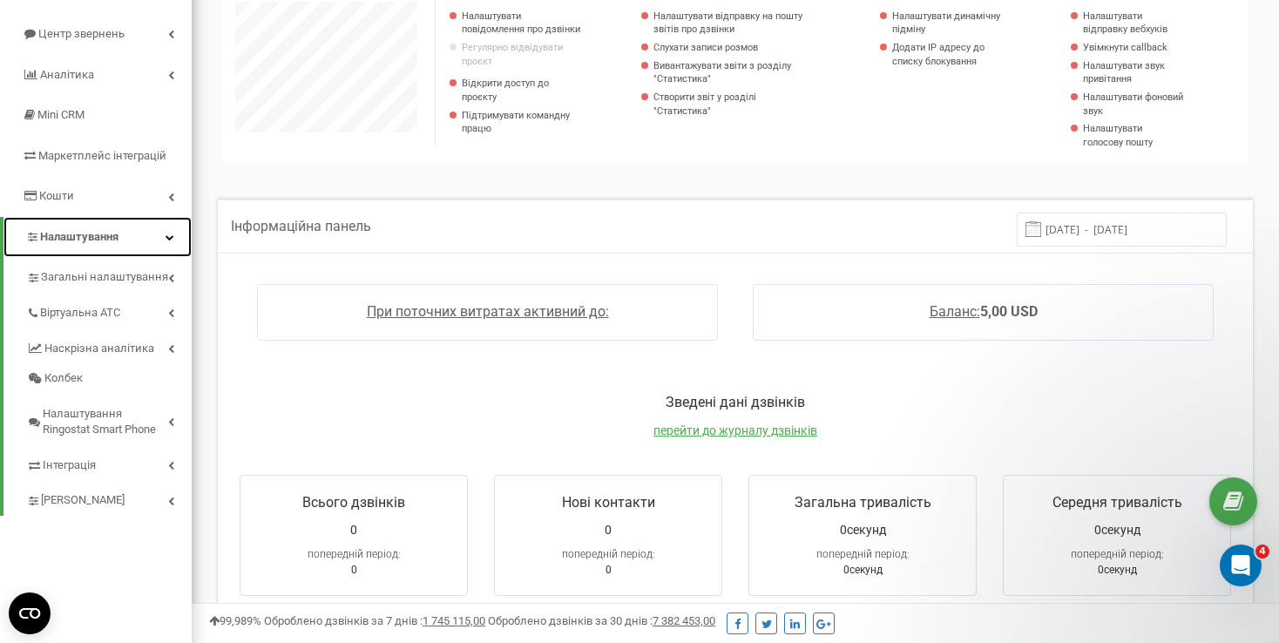
scroll to position [174, 0]
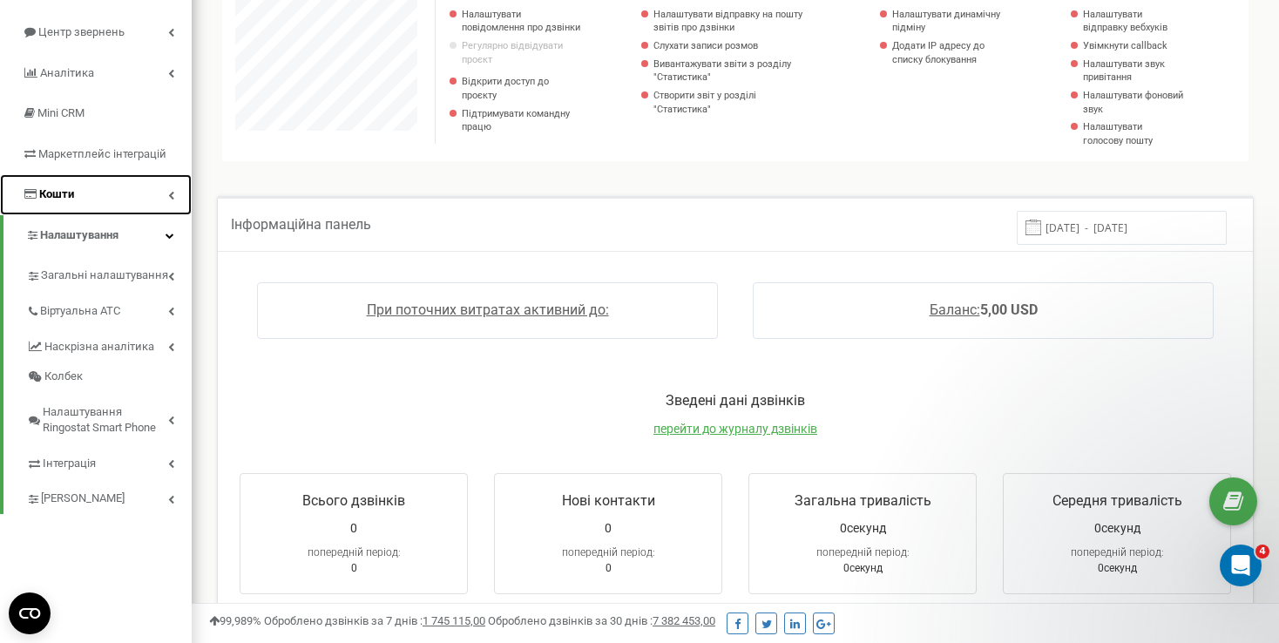
click at [160, 186] on link "Кошти" at bounding box center [96, 194] width 192 height 41
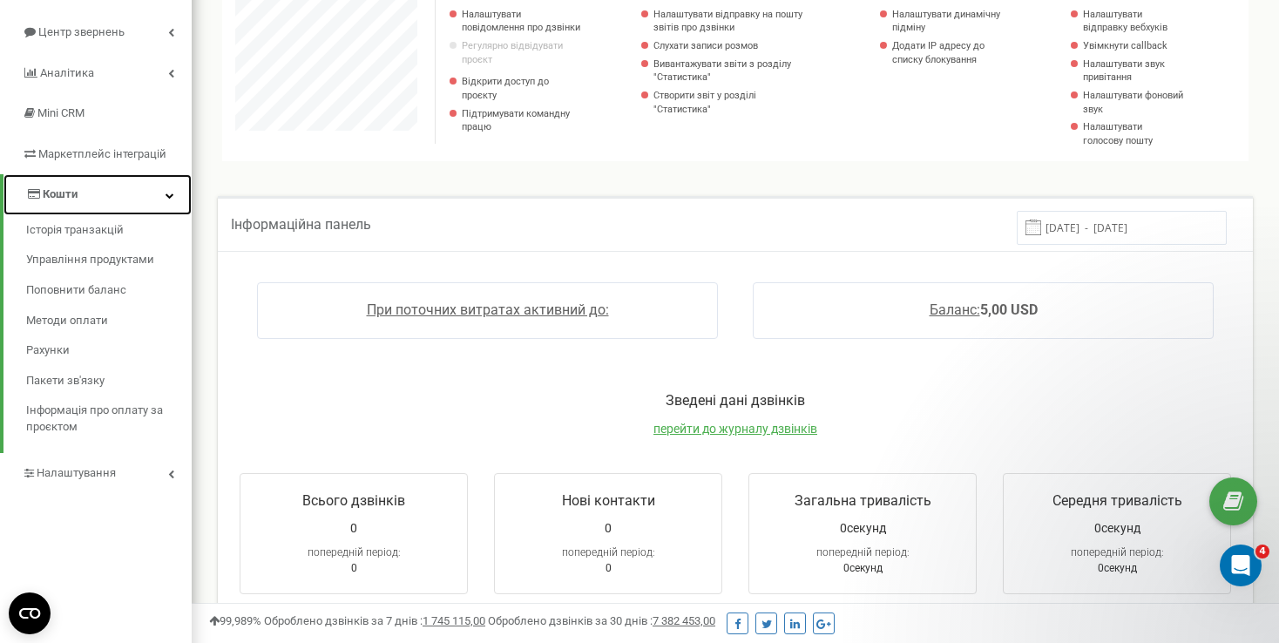
click at [160, 186] on link "Кошти" at bounding box center [97, 194] width 188 height 41
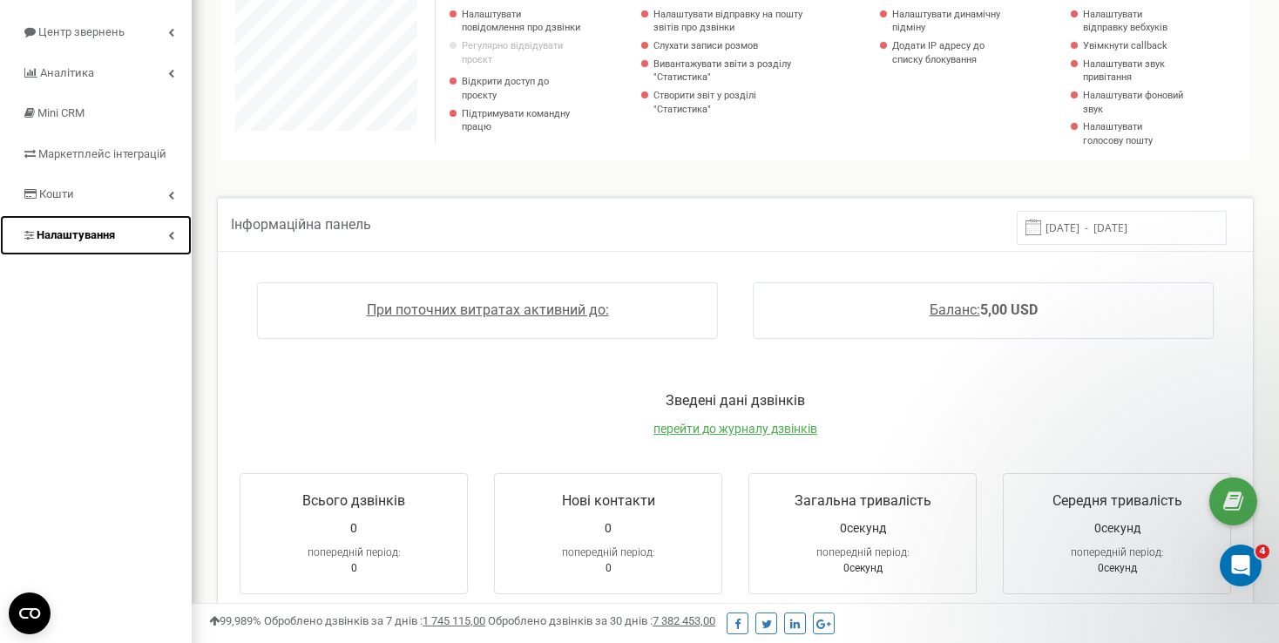
click at [58, 236] on span "Налаштування" at bounding box center [76, 234] width 78 height 13
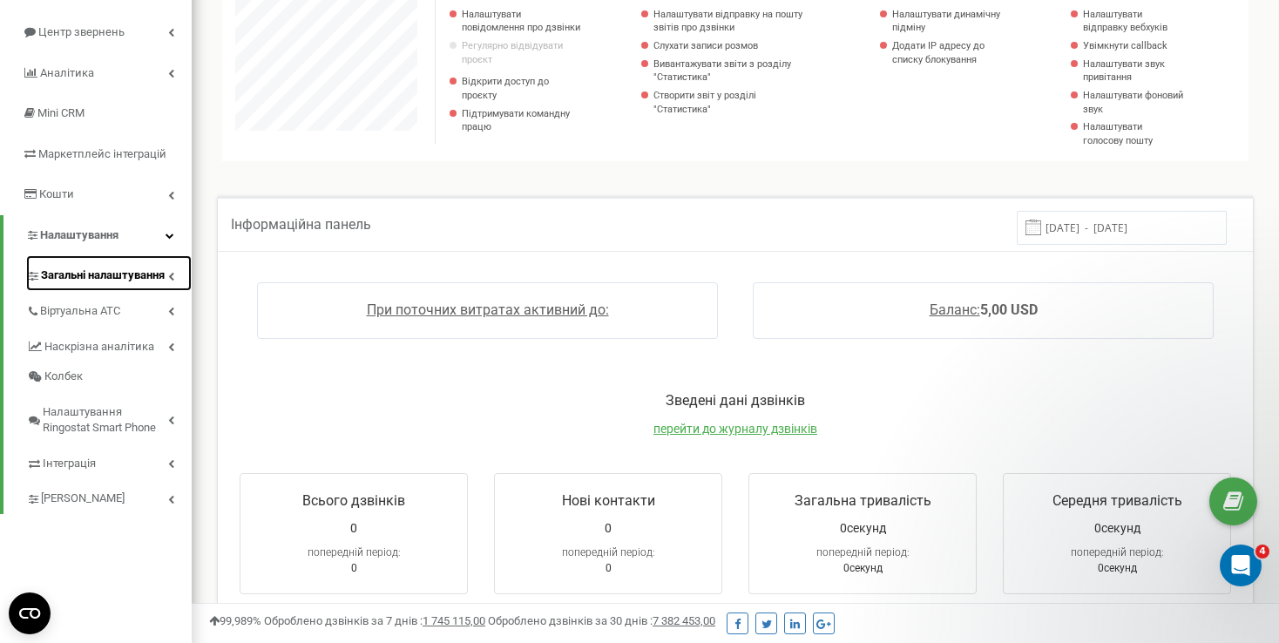
click at [48, 274] on span "Загальні налаштування" at bounding box center [103, 276] width 124 height 17
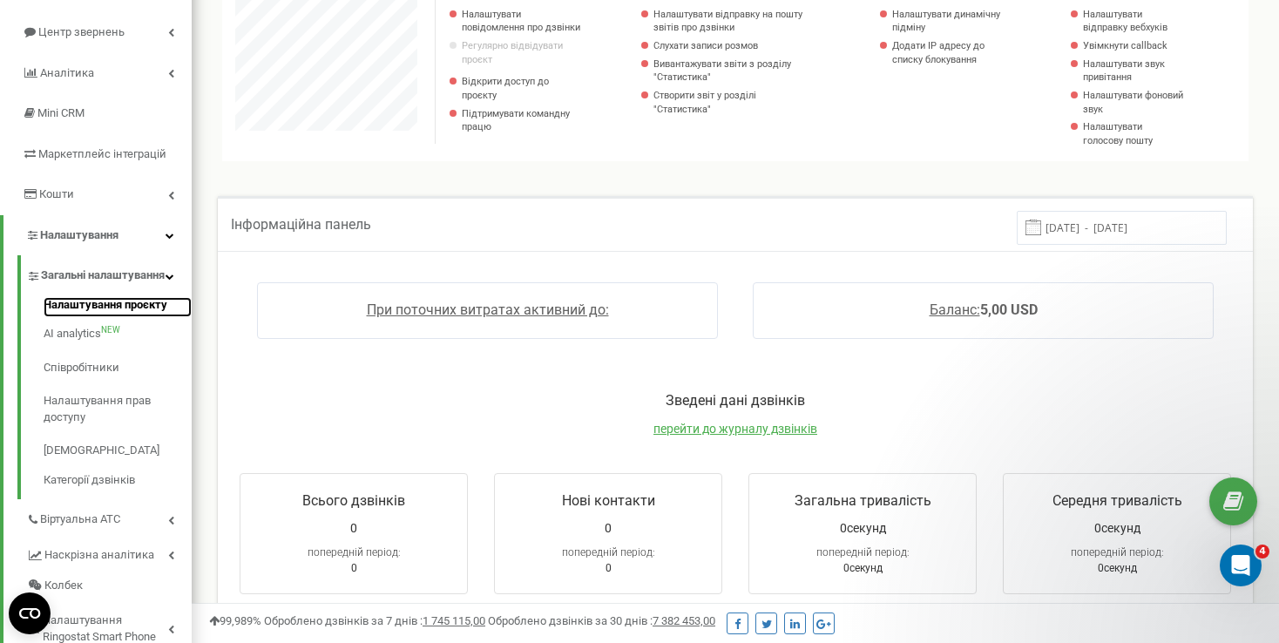
click at [82, 318] on link "Налаштування проєкту" at bounding box center [118, 307] width 148 height 21
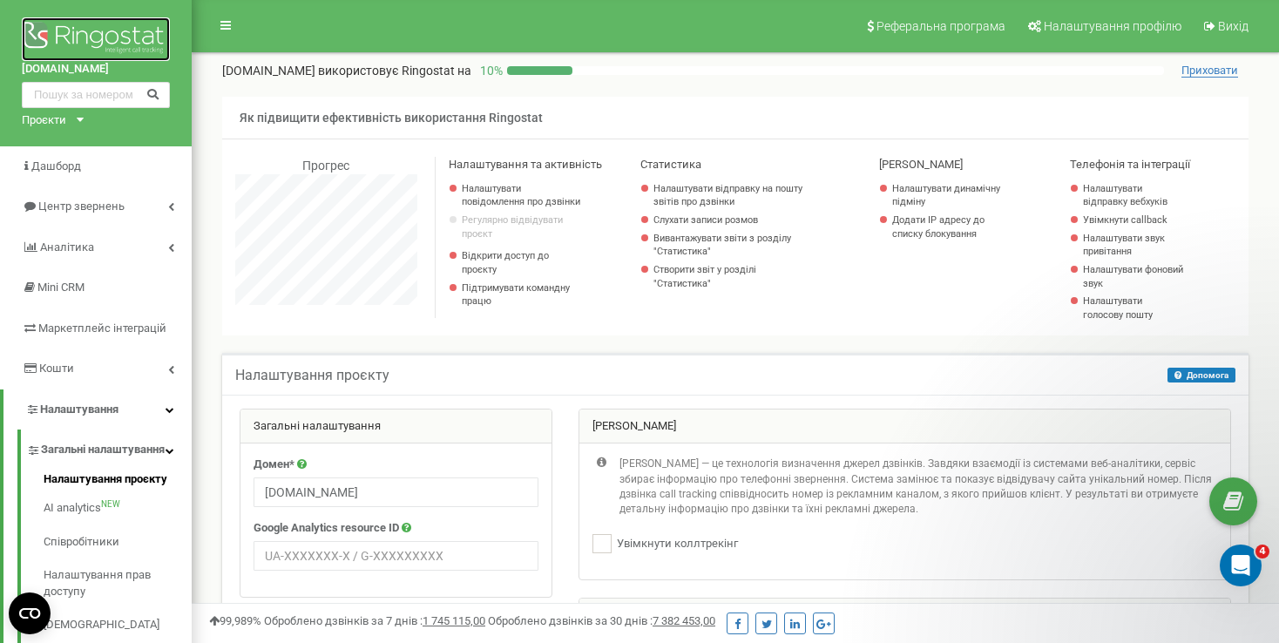
click at [141, 33] on img at bounding box center [96, 39] width 148 height 44
